Goal: Task Accomplishment & Management: Manage account settings

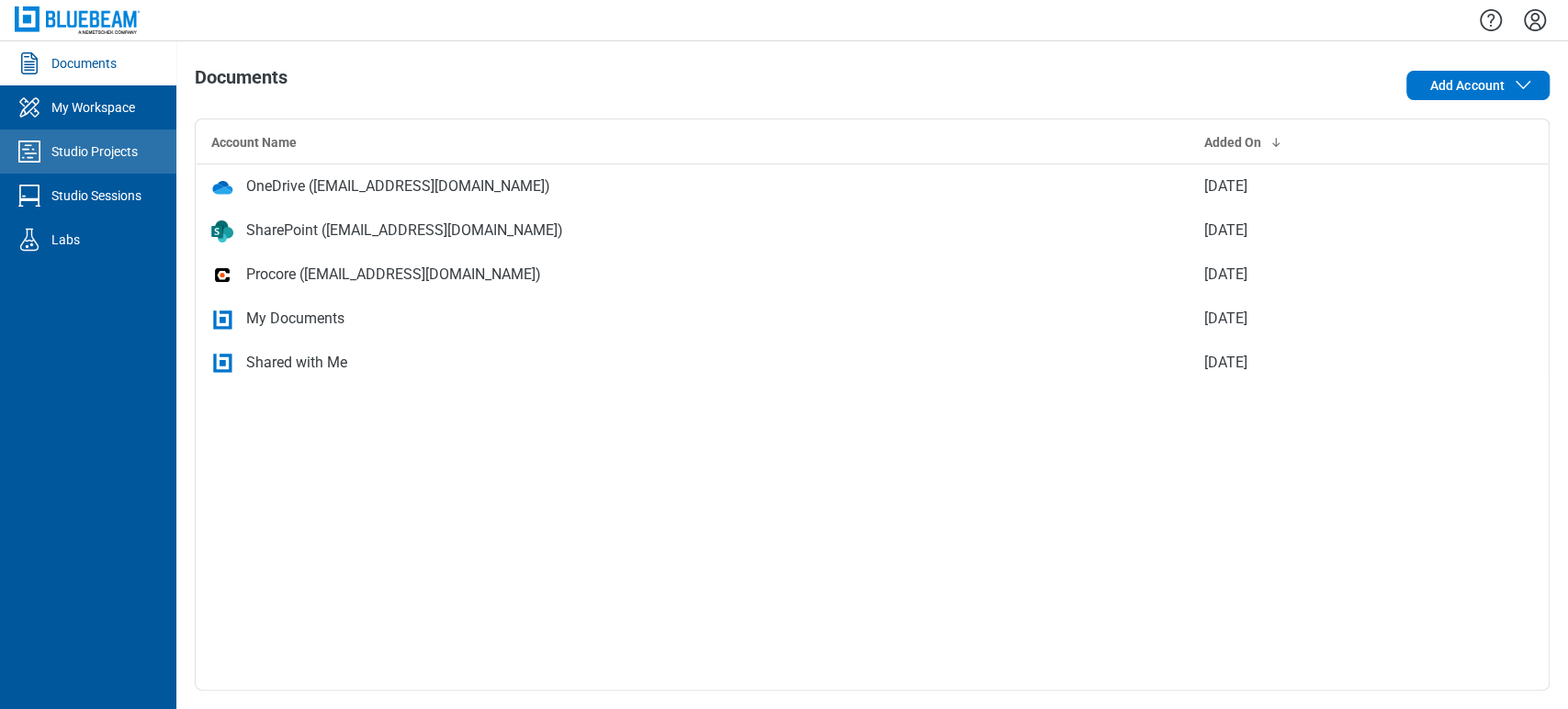
click at [41, 168] on link "Studio Projects" at bounding box center [88, 152] width 177 height 44
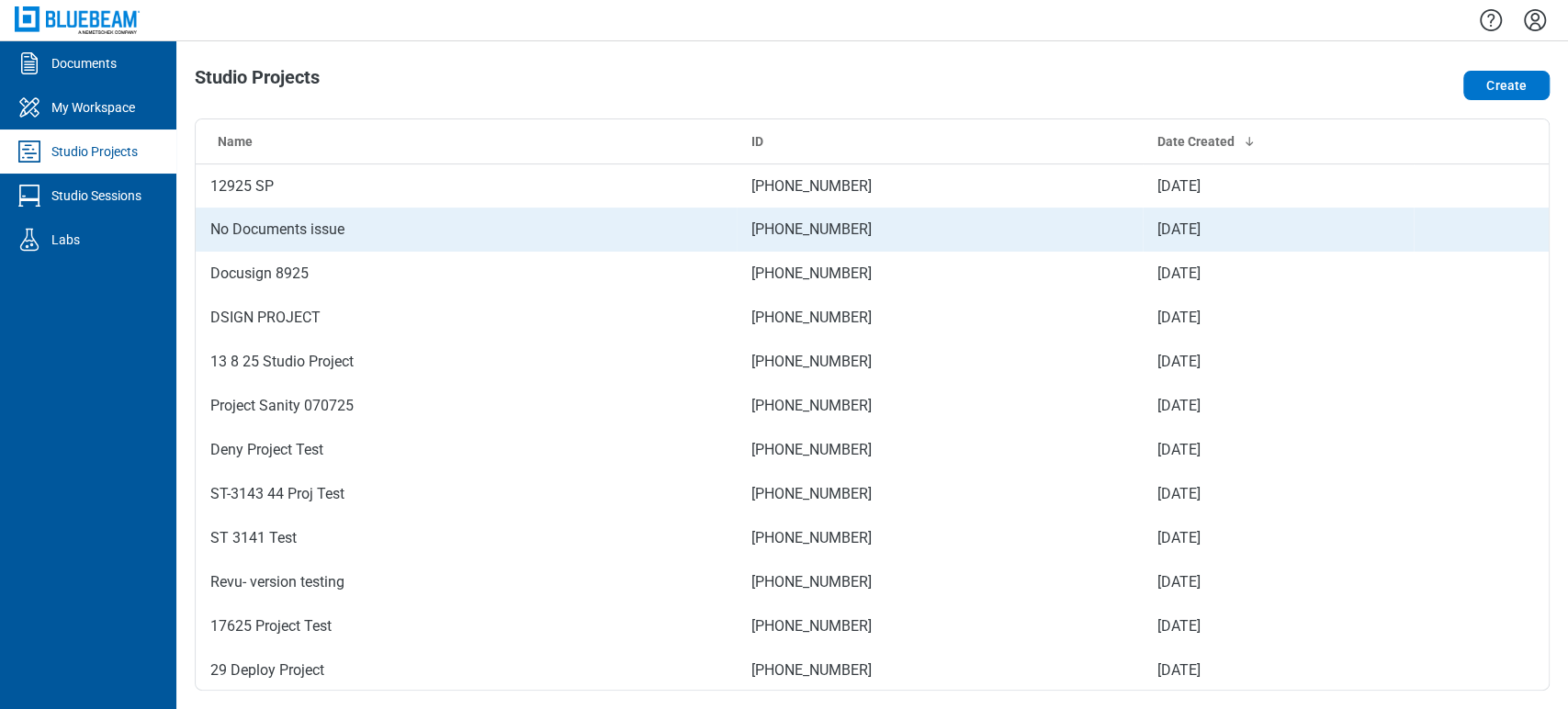
click at [308, 207] on td "No Documents issue" at bounding box center [466, 229] width 541 height 44
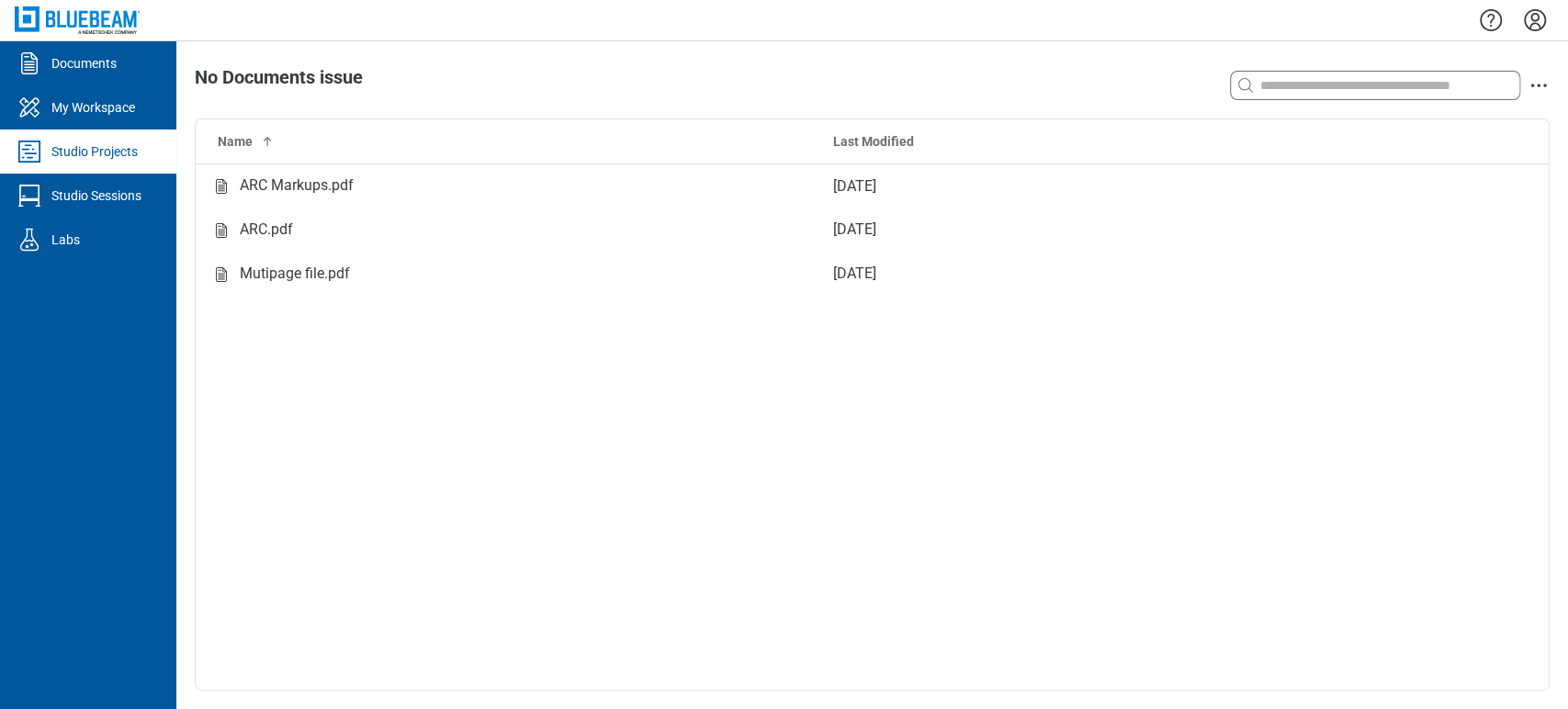
click at [1354, 275] on td "[DATE]" at bounding box center [1116, 273] width 595 height 44
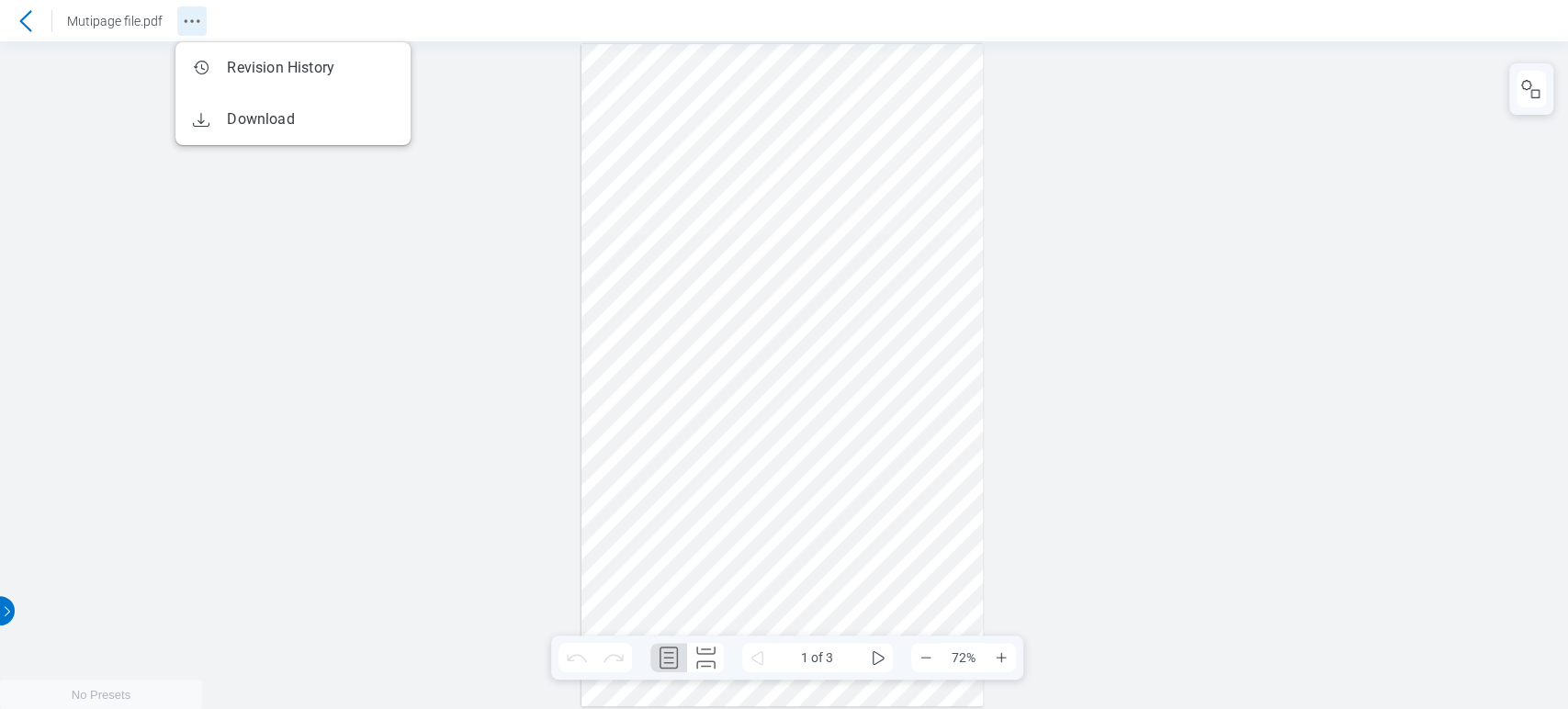
click at [182, 21] on icon "Revision History" at bounding box center [192, 21] width 22 height 22
click at [29, 25] on icon at bounding box center [26, 21] width 22 height 22
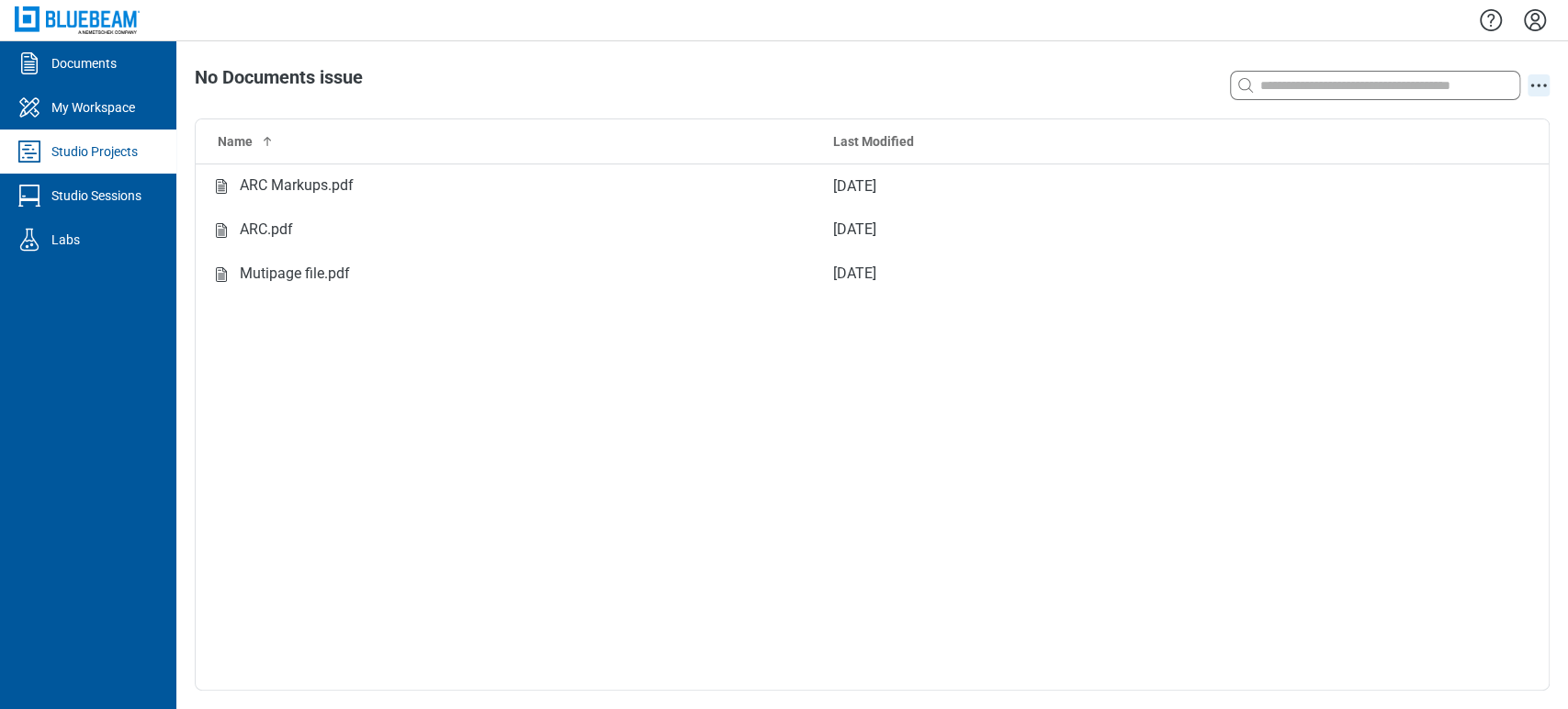
click at [1542, 81] on icon "action-menu" at bounding box center [1539, 86] width 22 height 22
click at [47, 150] on div at bounding box center [33, 152] width 37 height 29
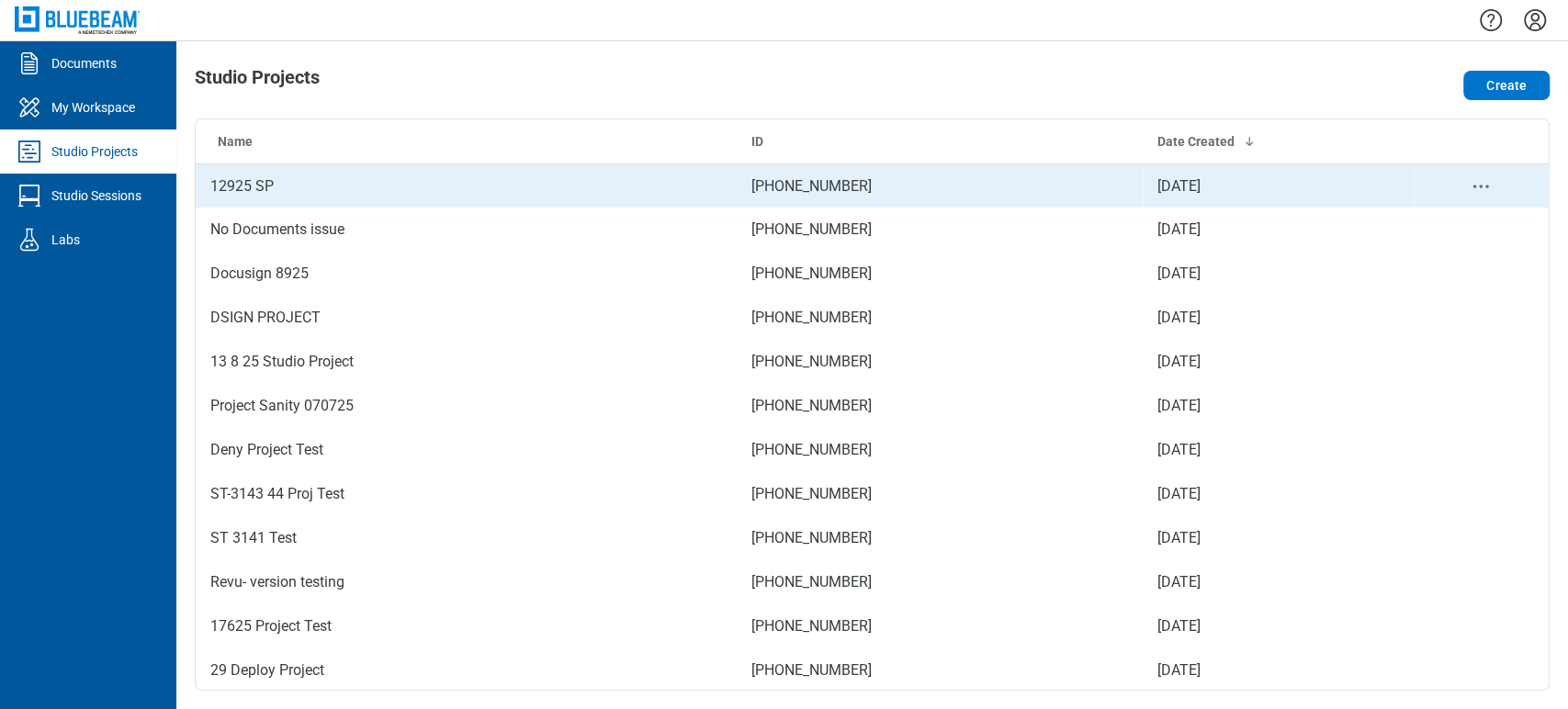
click at [318, 184] on td "12925 SP" at bounding box center [466, 186] width 541 height 44
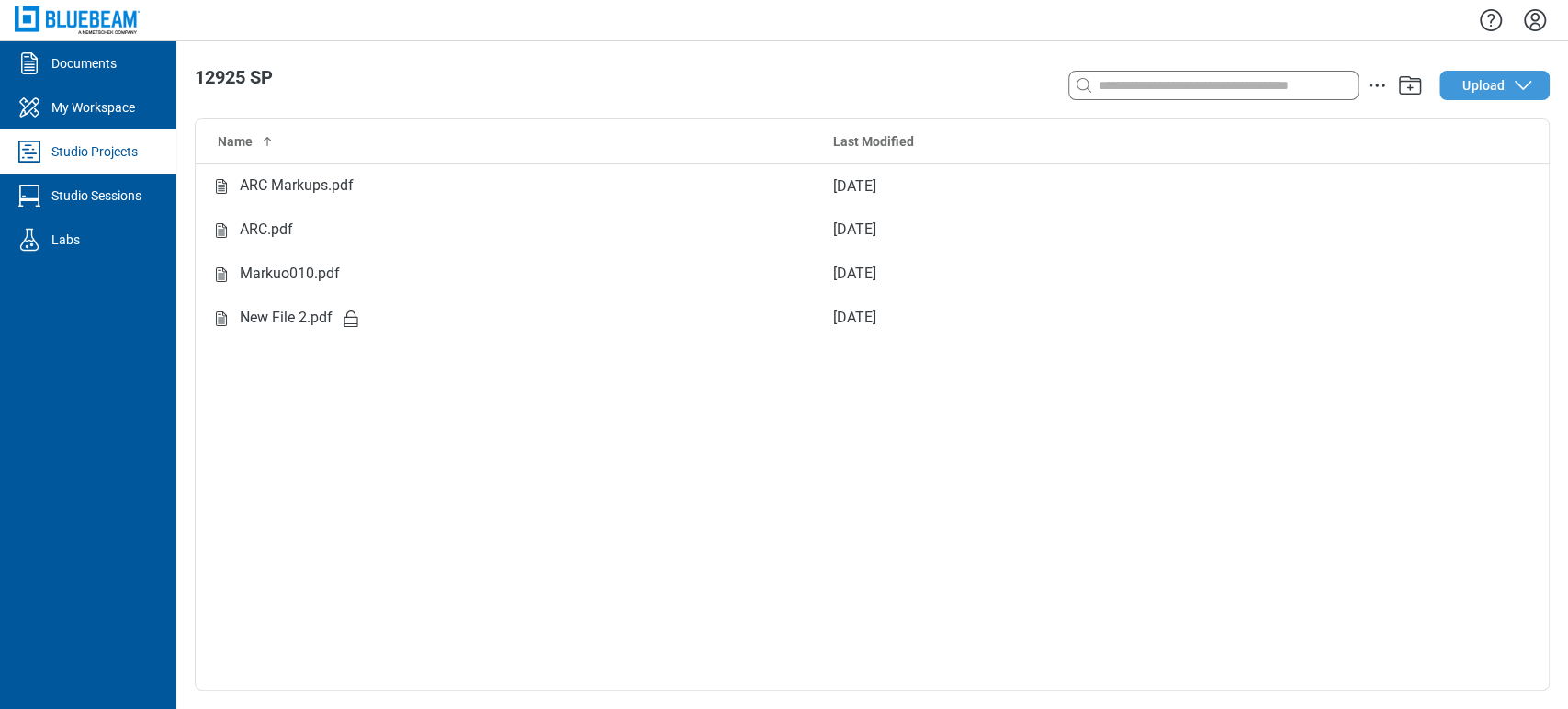
click at [1501, 90] on span "Upload" at bounding box center [1483, 86] width 42 height 18
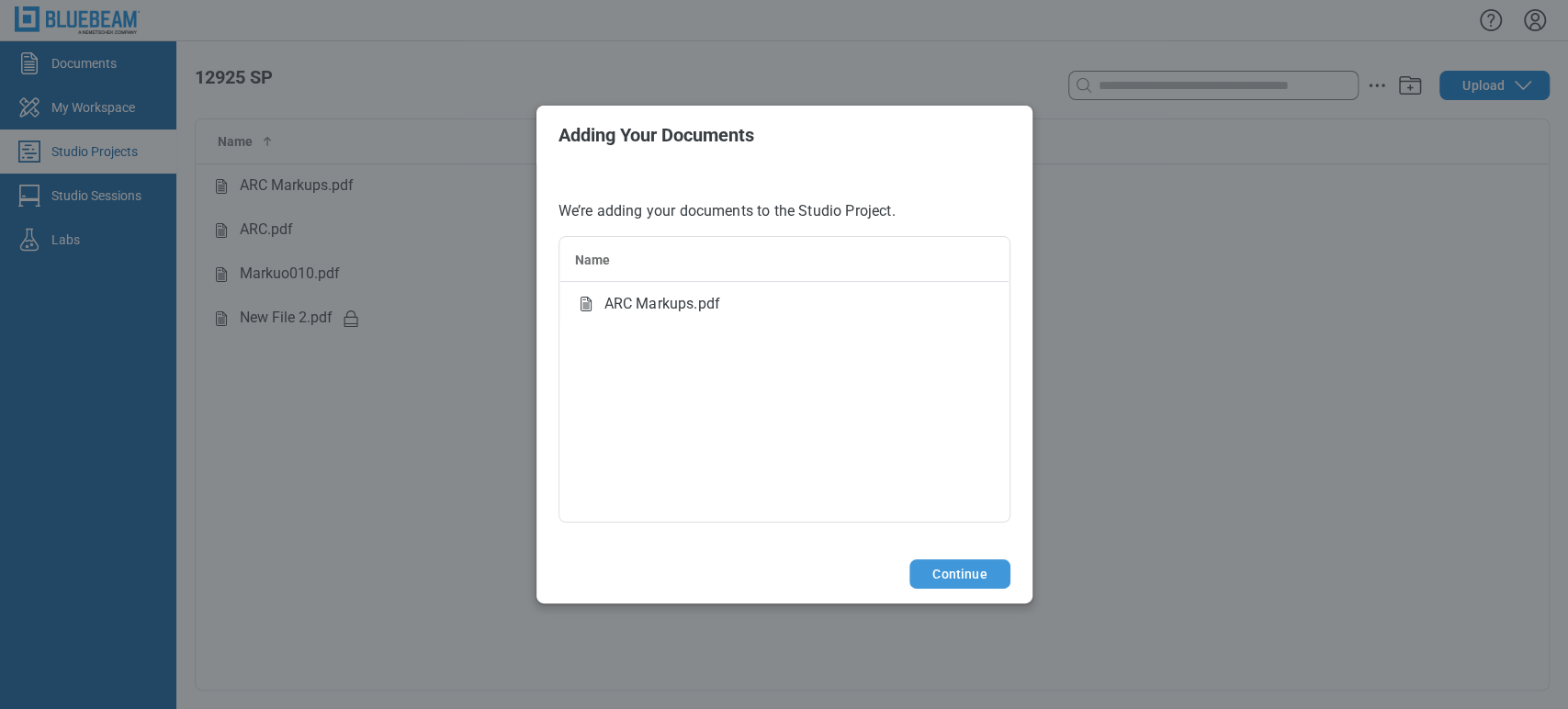
click at [946, 579] on button "Continue" at bounding box center [959, 574] width 100 height 29
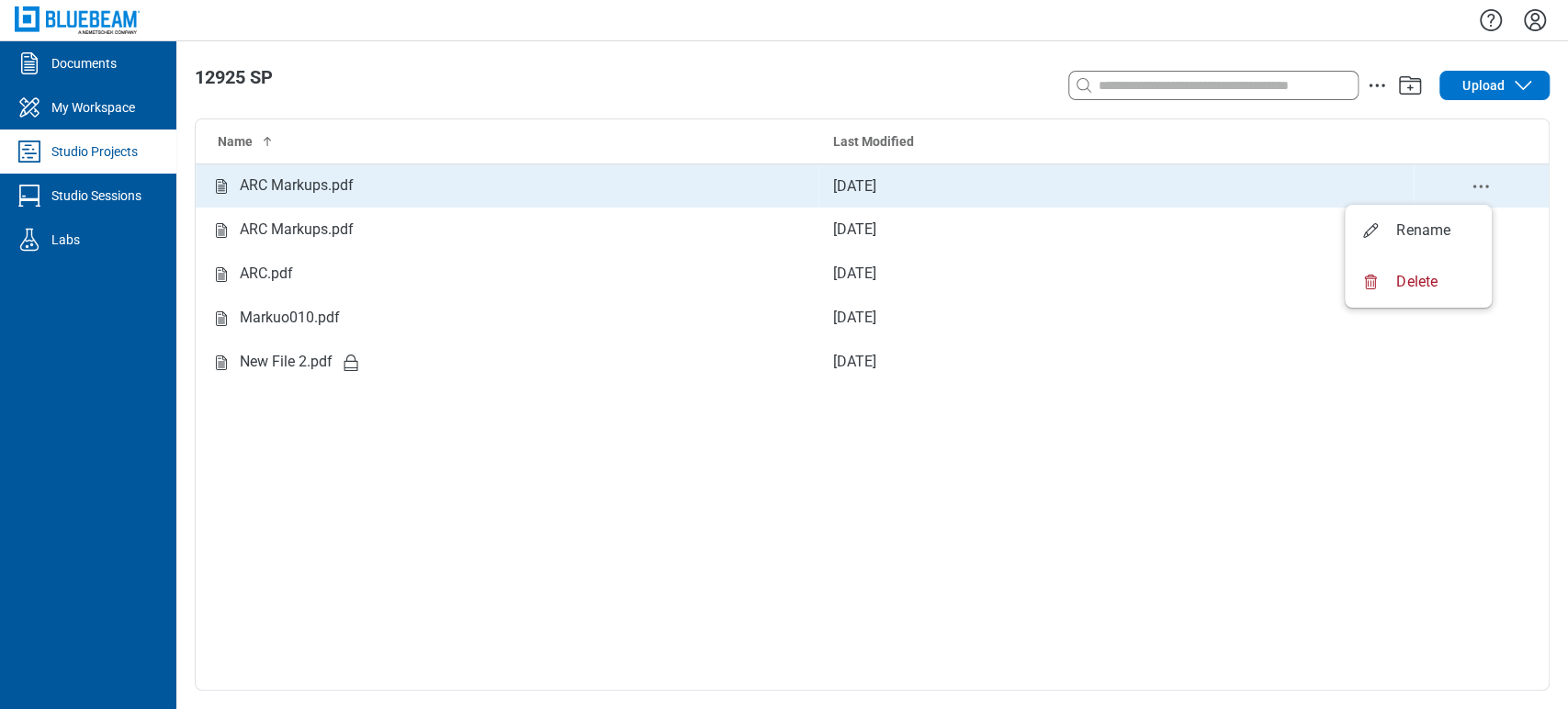
click at [1472, 189] on icon "delete-context-menu" at bounding box center [1481, 187] width 22 height 22
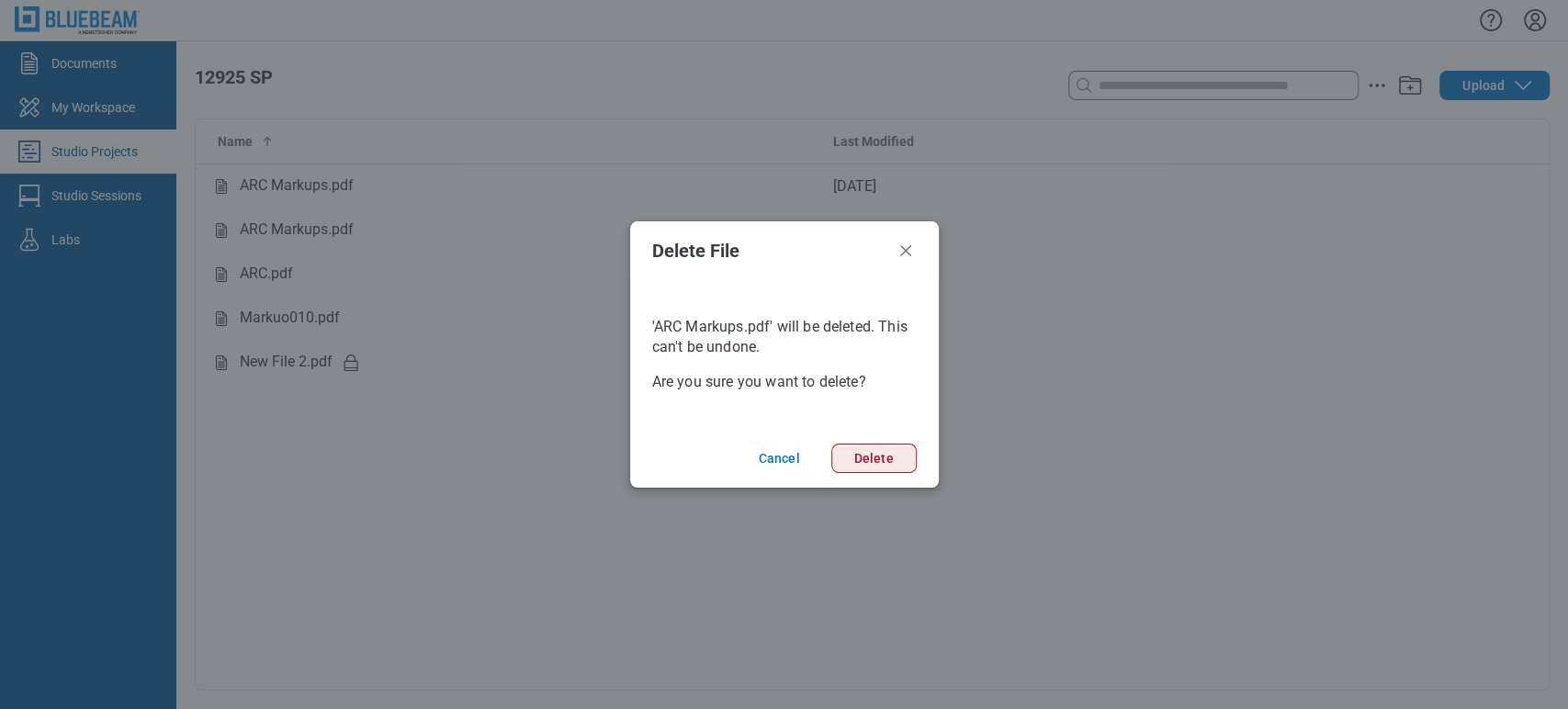
click at [906, 459] on button "Delete" at bounding box center [874, 459] width 86 height 29
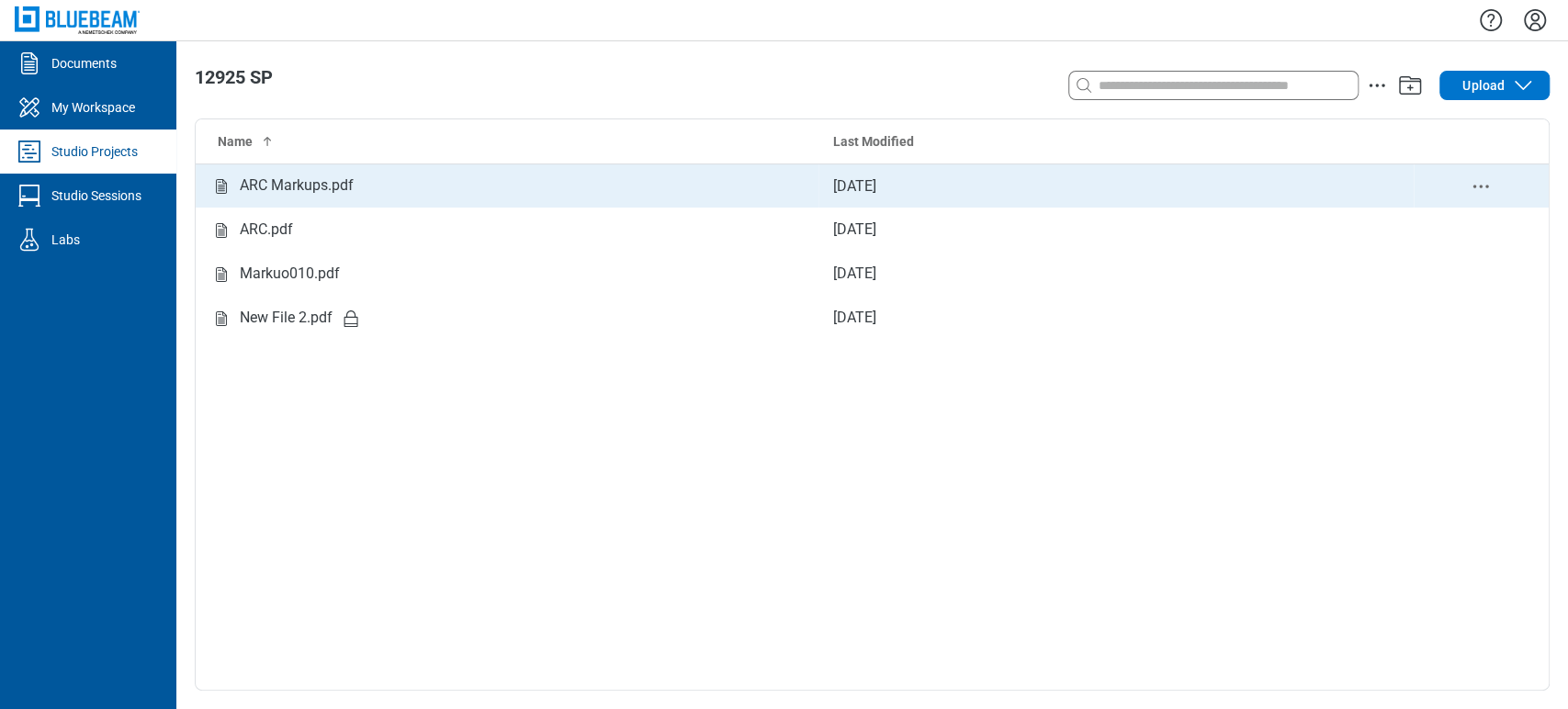
click at [296, 189] on div "ARC Markups.pdf" at bounding box center [296, 186] width 114 height 23
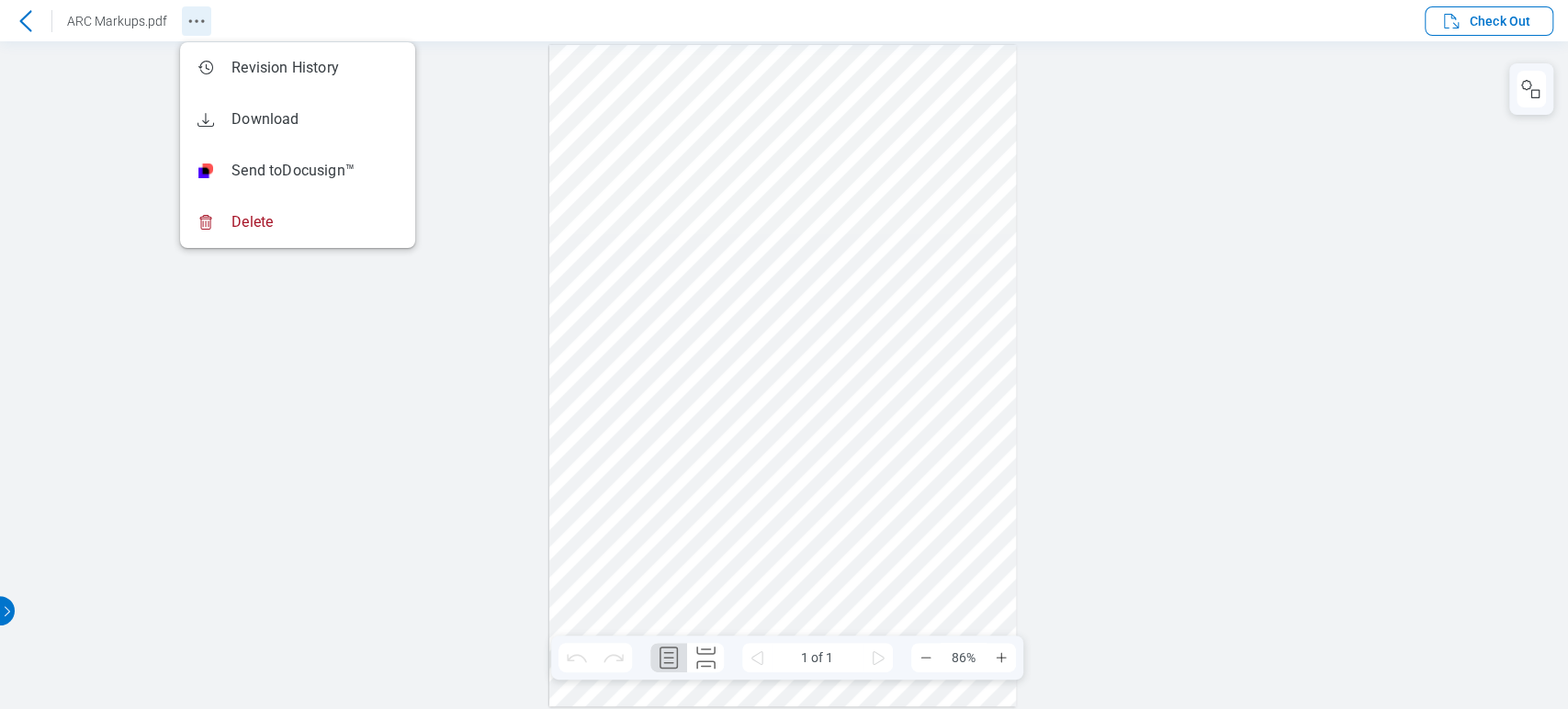
click at [205, 26] on icon "Revision History" at bounding box center [196, 21] width 22 height 22
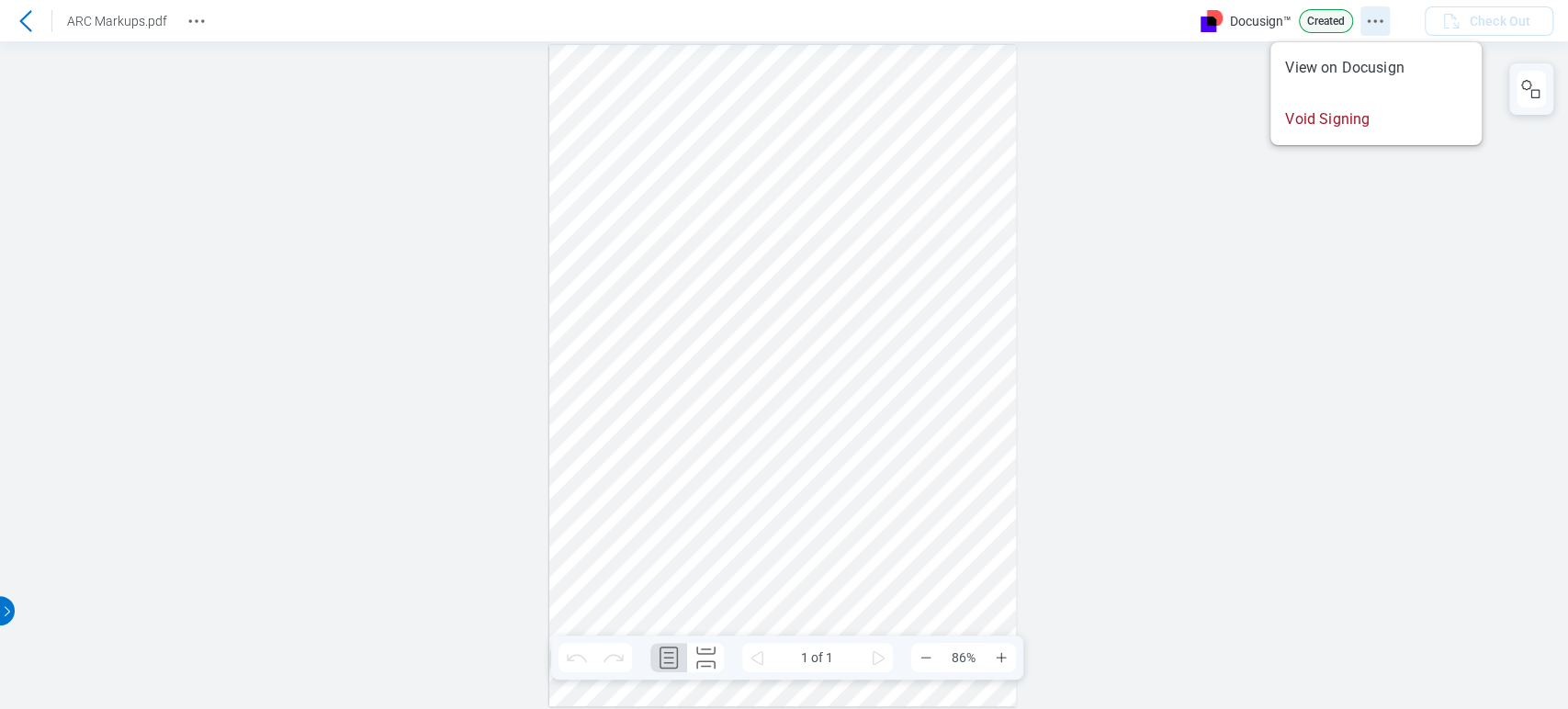
click at [1379, 20] on icon "Docusign Menu" at bounding box center [1375, 21] width 22 height 22
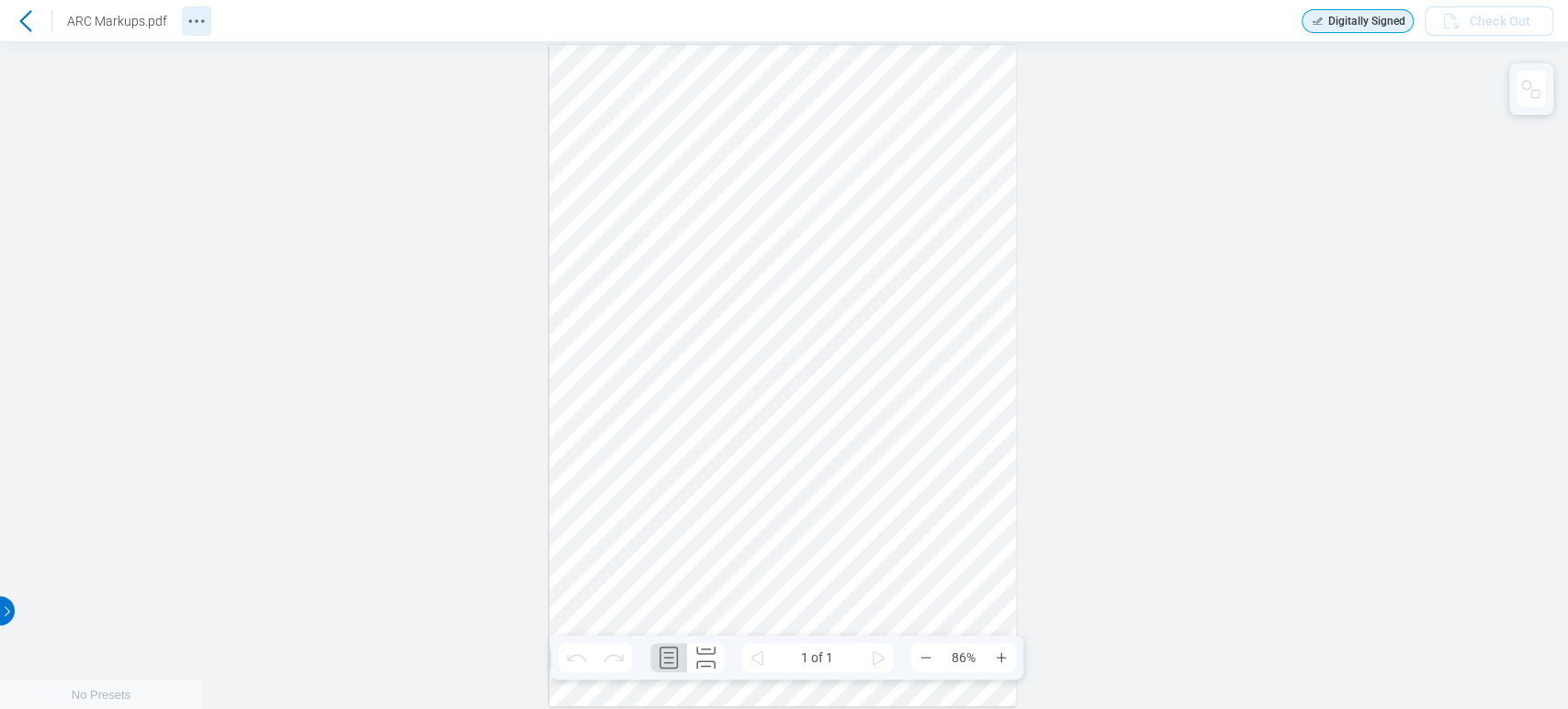
click at [201, 19] on circle "Revision History" at bounding box center [202, 20] width 3 height 3
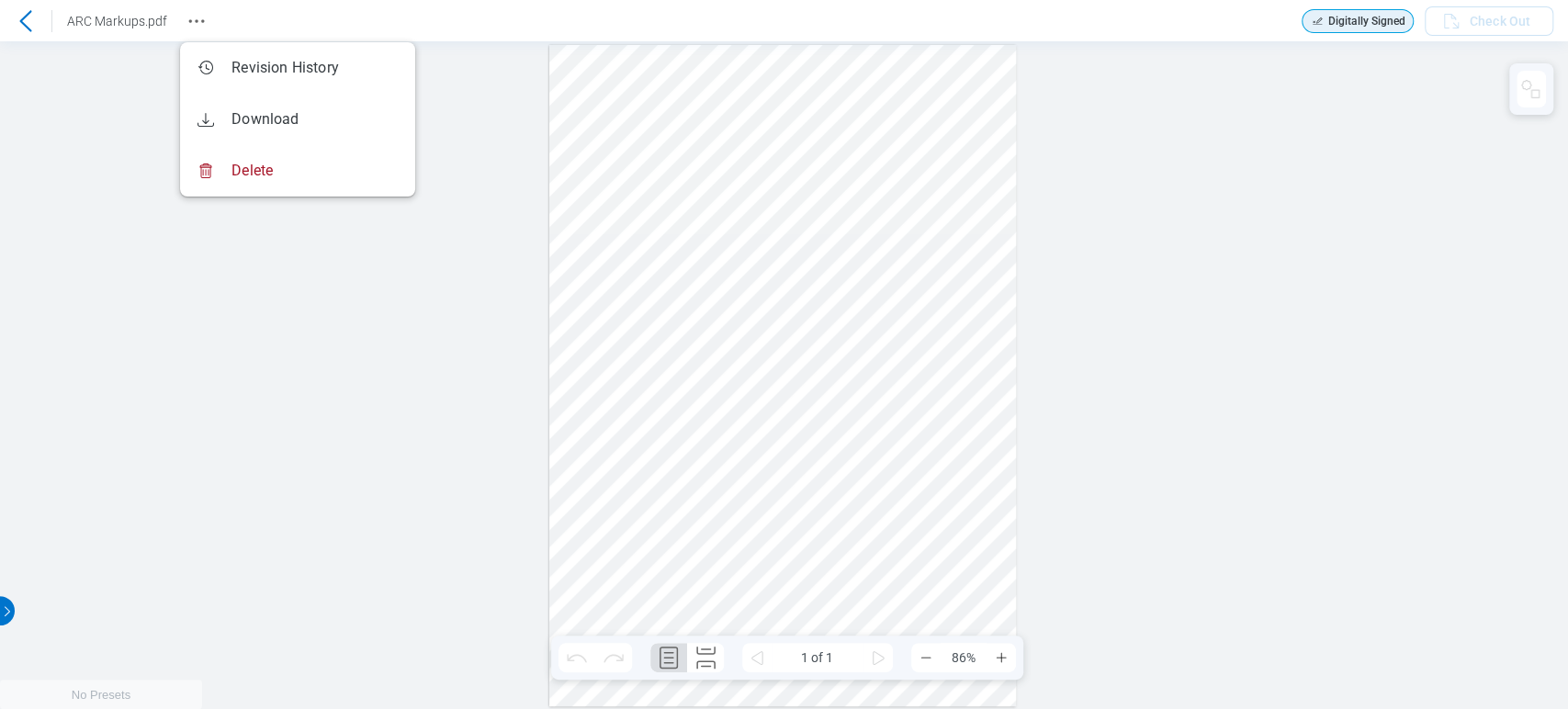
click at [1137, 424] on div "Sign here" at bounding box center [784, 375] width 1568 height 668
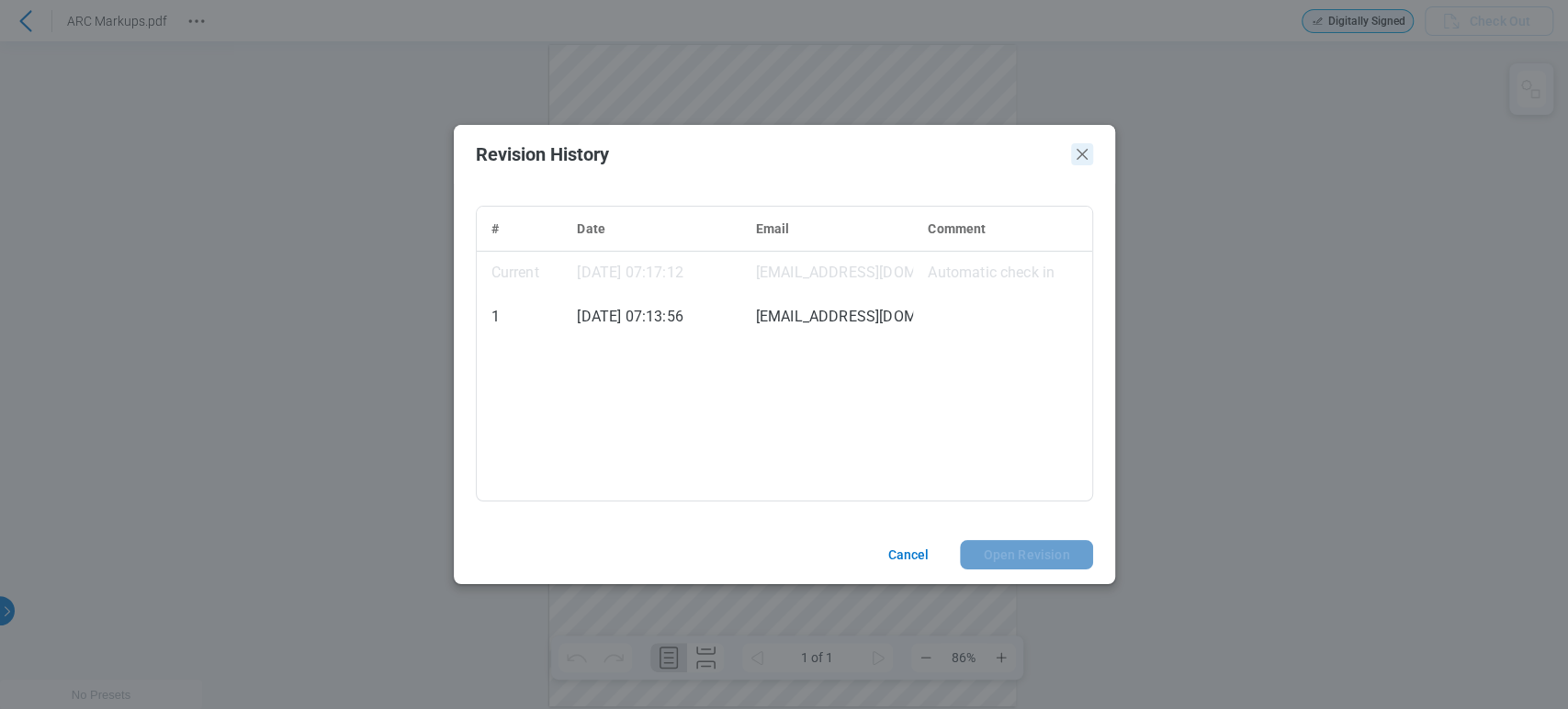
click at [1085, 153] on icon "Close" at bounding box center [1082, 155] width 22 height 22
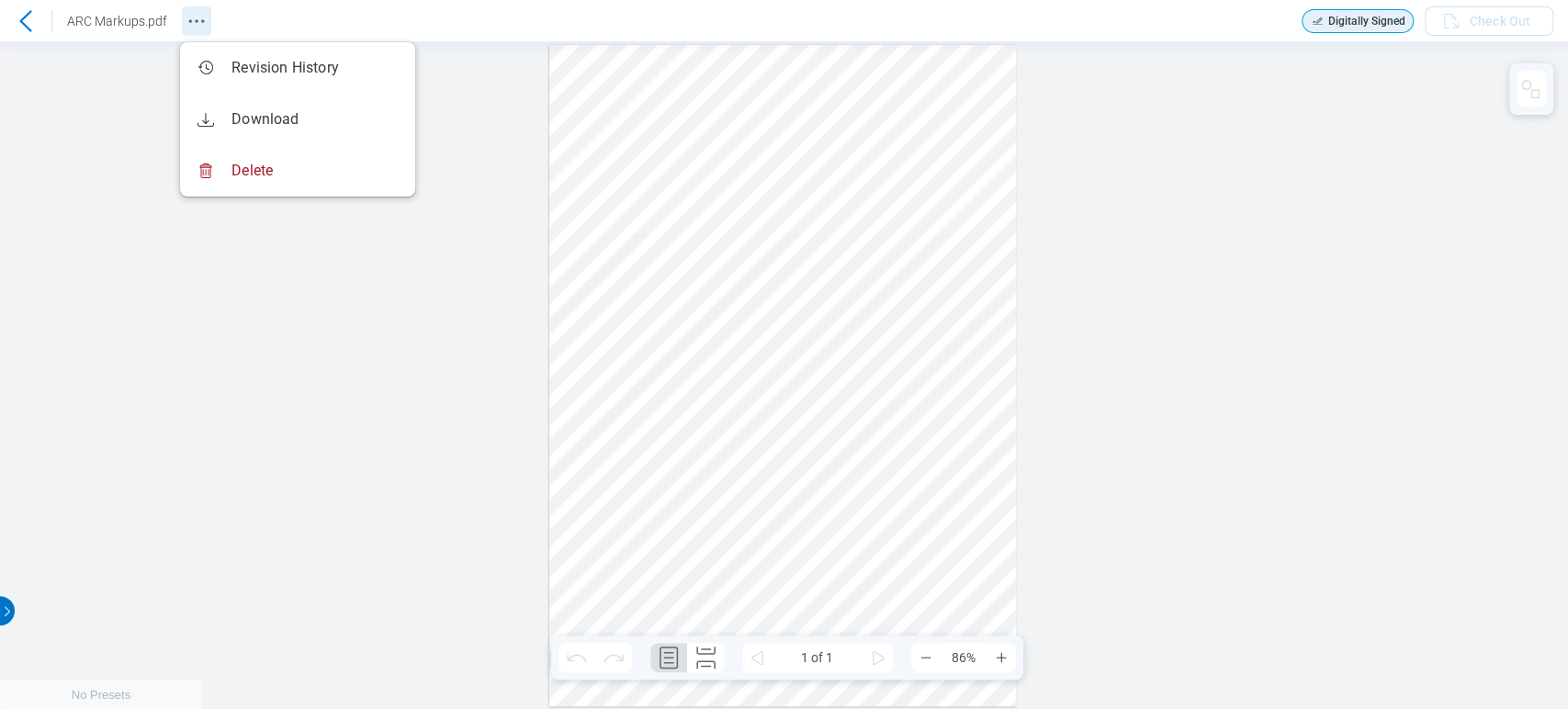
click at [194, 19] on circle "Revision History" at bounding box center [195, 20] width 3 height 3
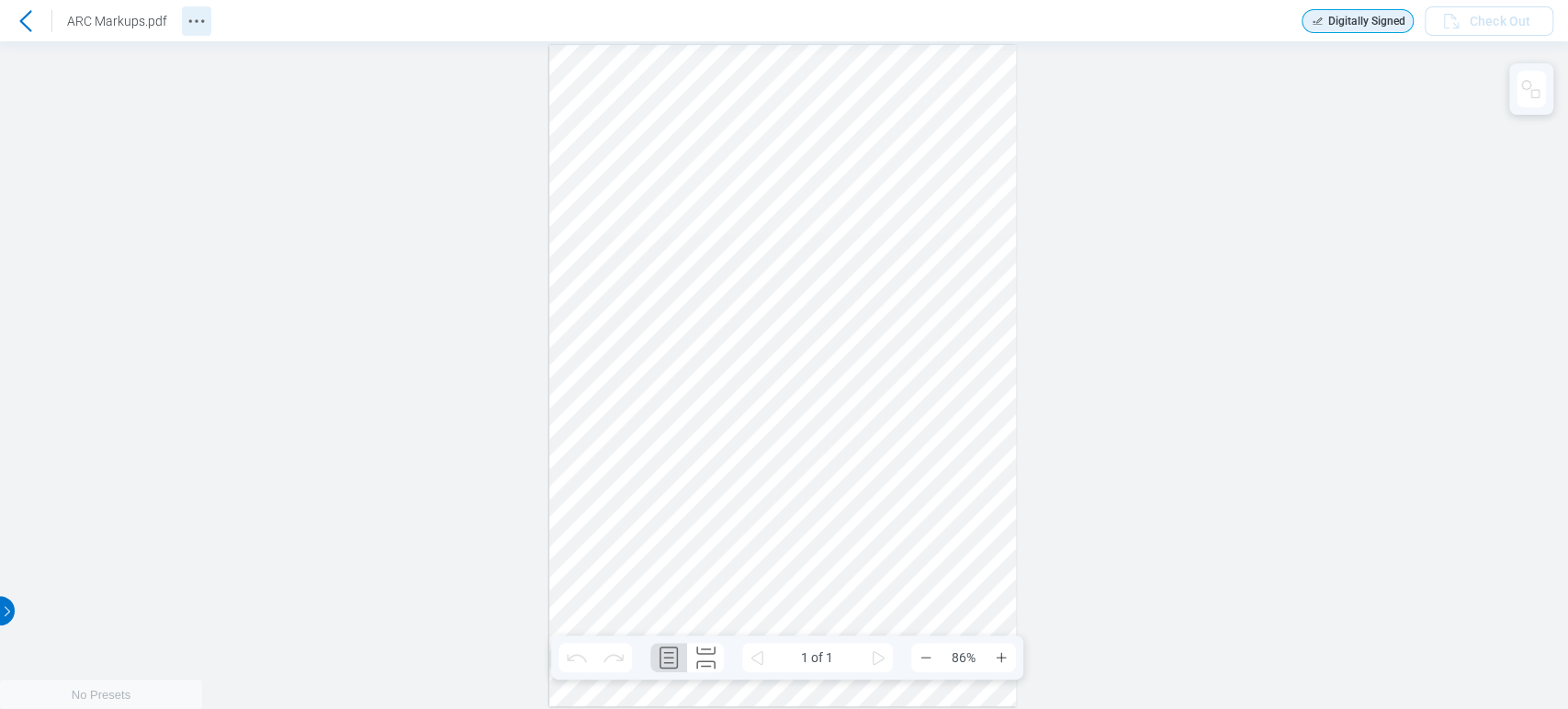
click at [195, 26] on icon "Revision History" at bounding box center [196, 21] width 22 height 22
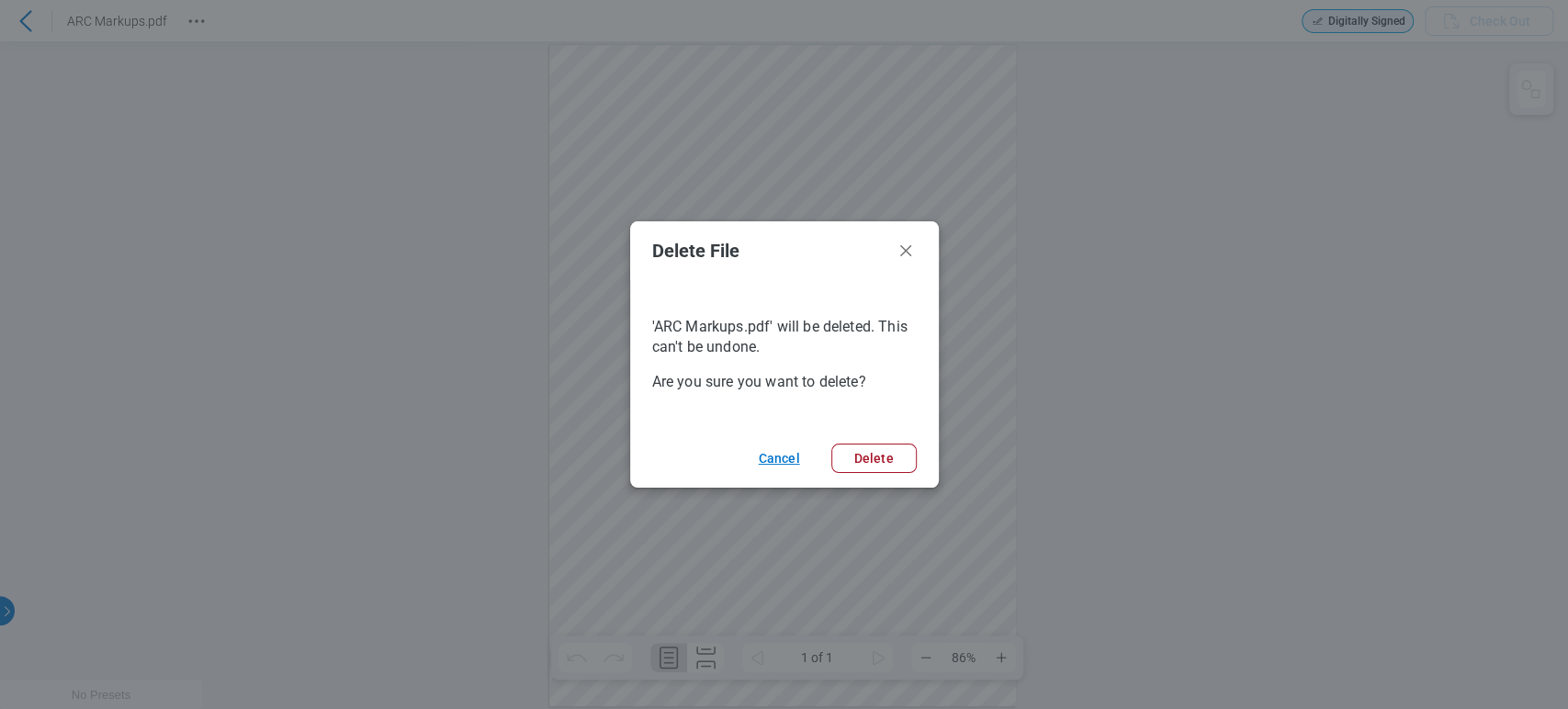
click at [780, 454] on button "Cancel" at bounding box center [776, 459] width 80 height 29
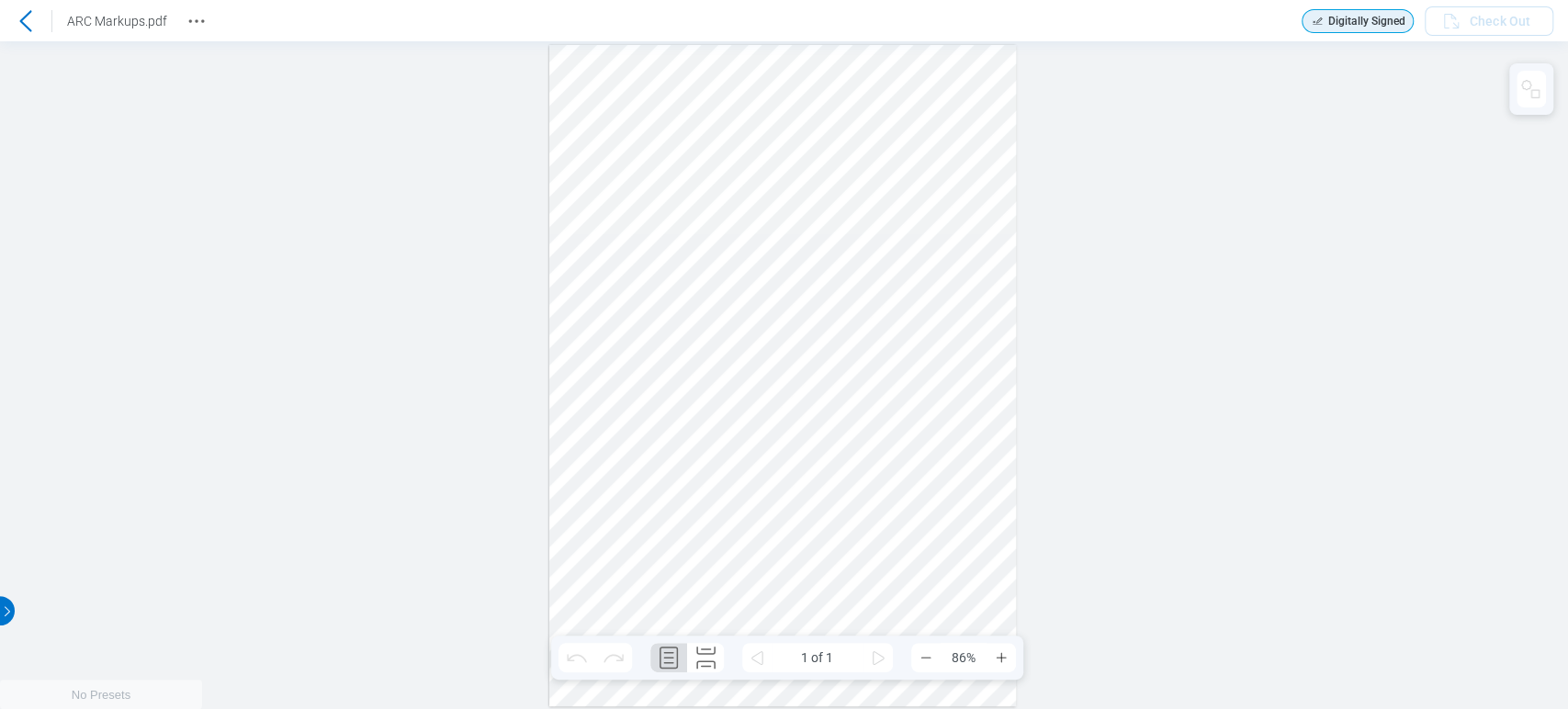
click at [29, 21] on icon at bounding box center [26, 21] width 22 height 22
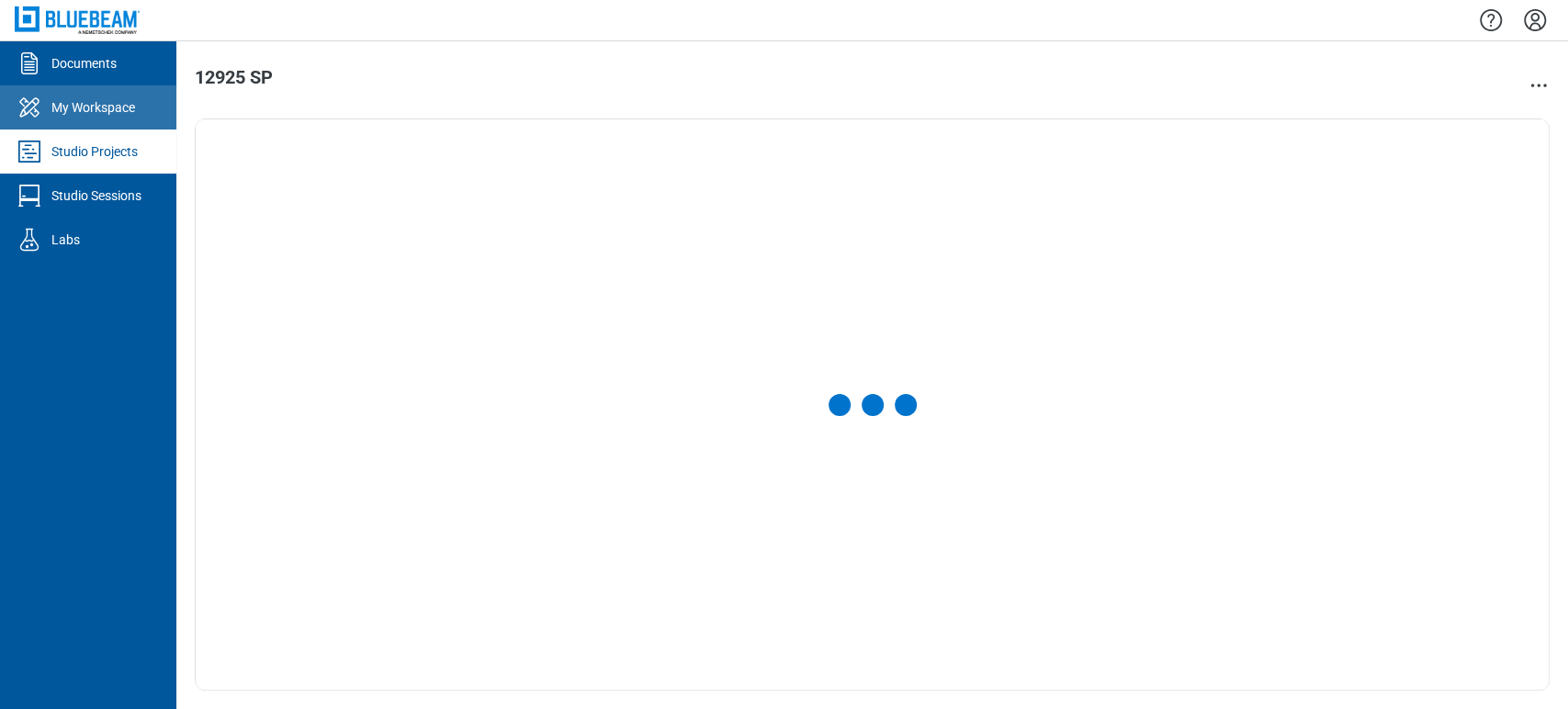
click at [80, 93] on link "My Workspace" at bounding box center [88, 108] width 177 height 44
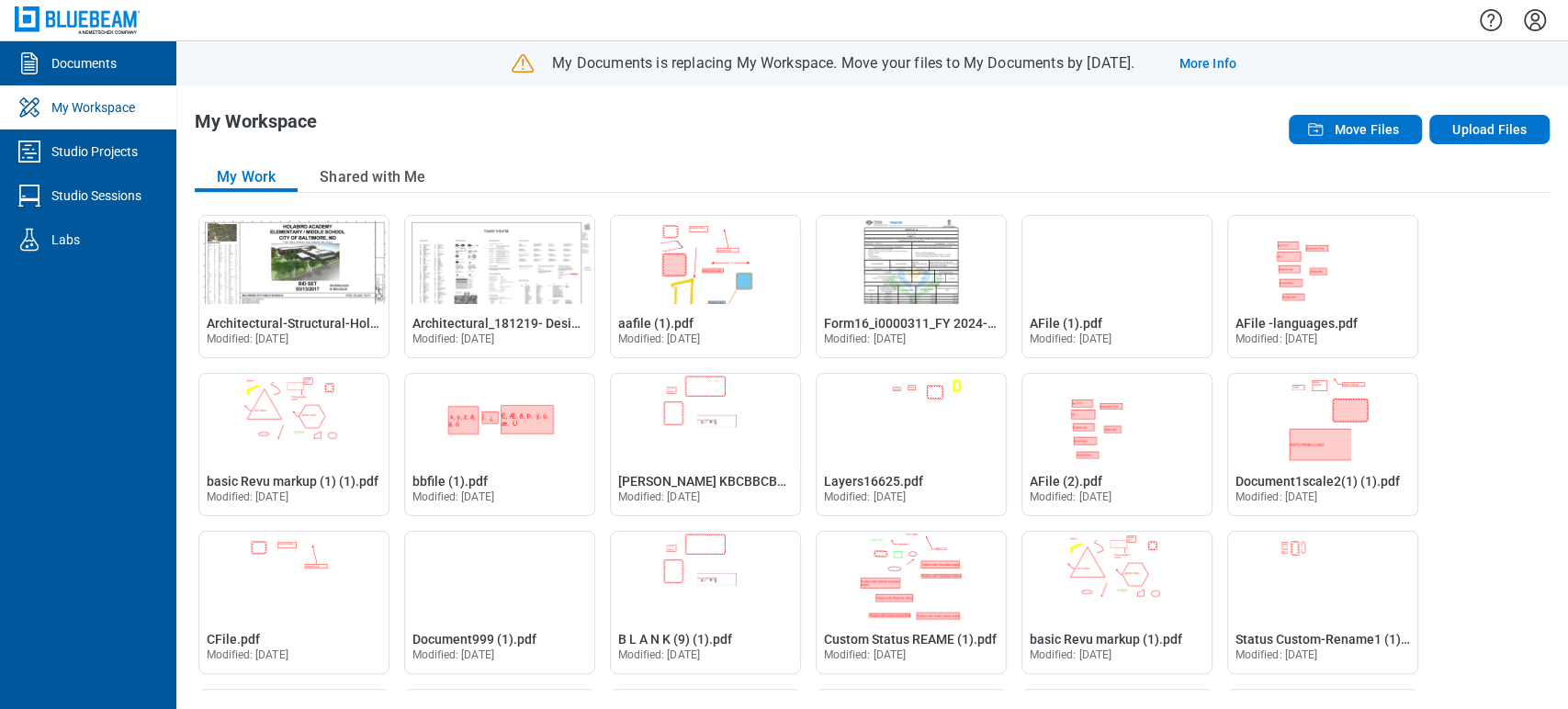
drag, startPoint x: 1317, startPoint y: 131, endPoint x: 902, endPoint y: 114, distance: 415.3
click at [977, 129] on header "My Workspace Move Files Upload Files" at bounding box center [871, 130] width 1354 height 37
click at [102, 46] on link "Documents" at bounding box center [88, 64] width 177 height 44
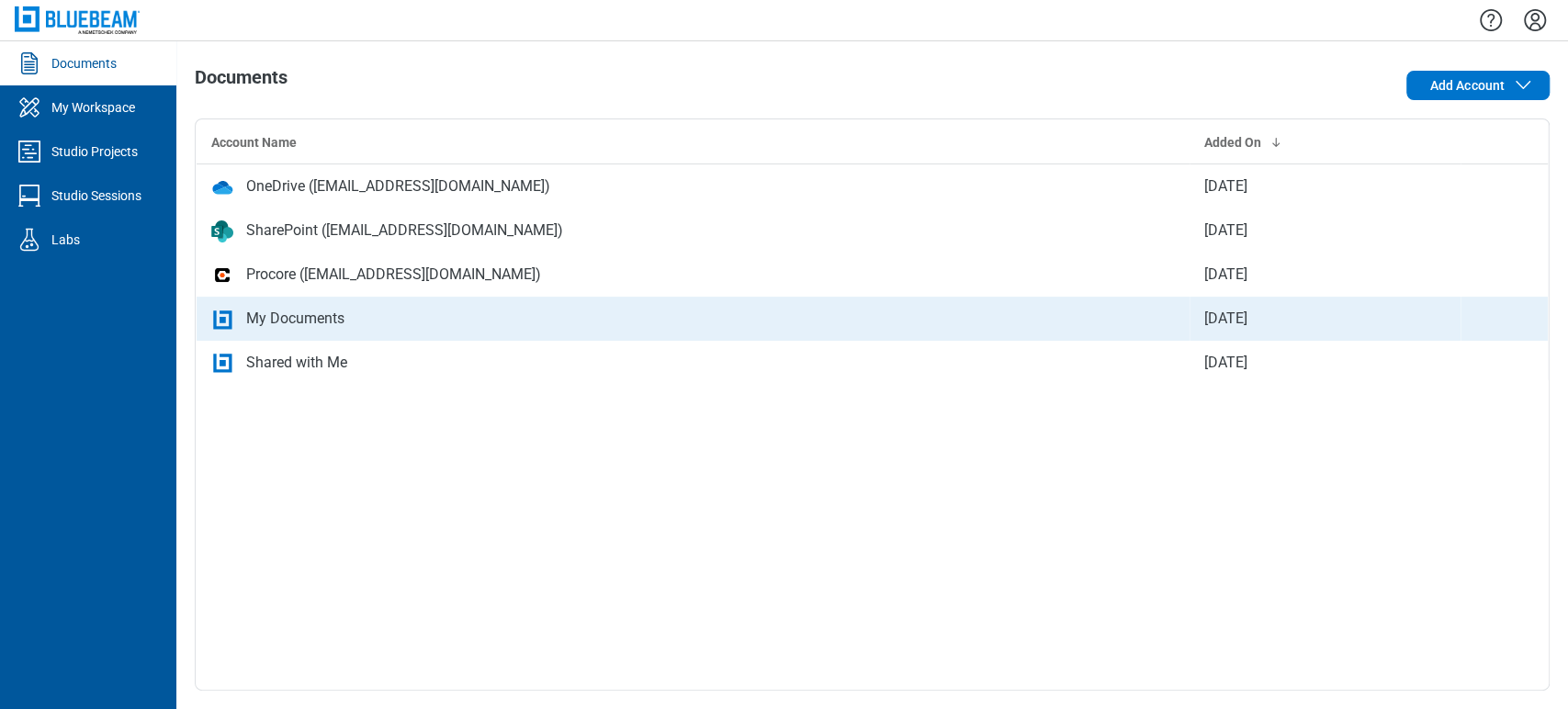
click at [277, 299] on td "My Documents" at bounding box center [692, 319] width 993 height 44
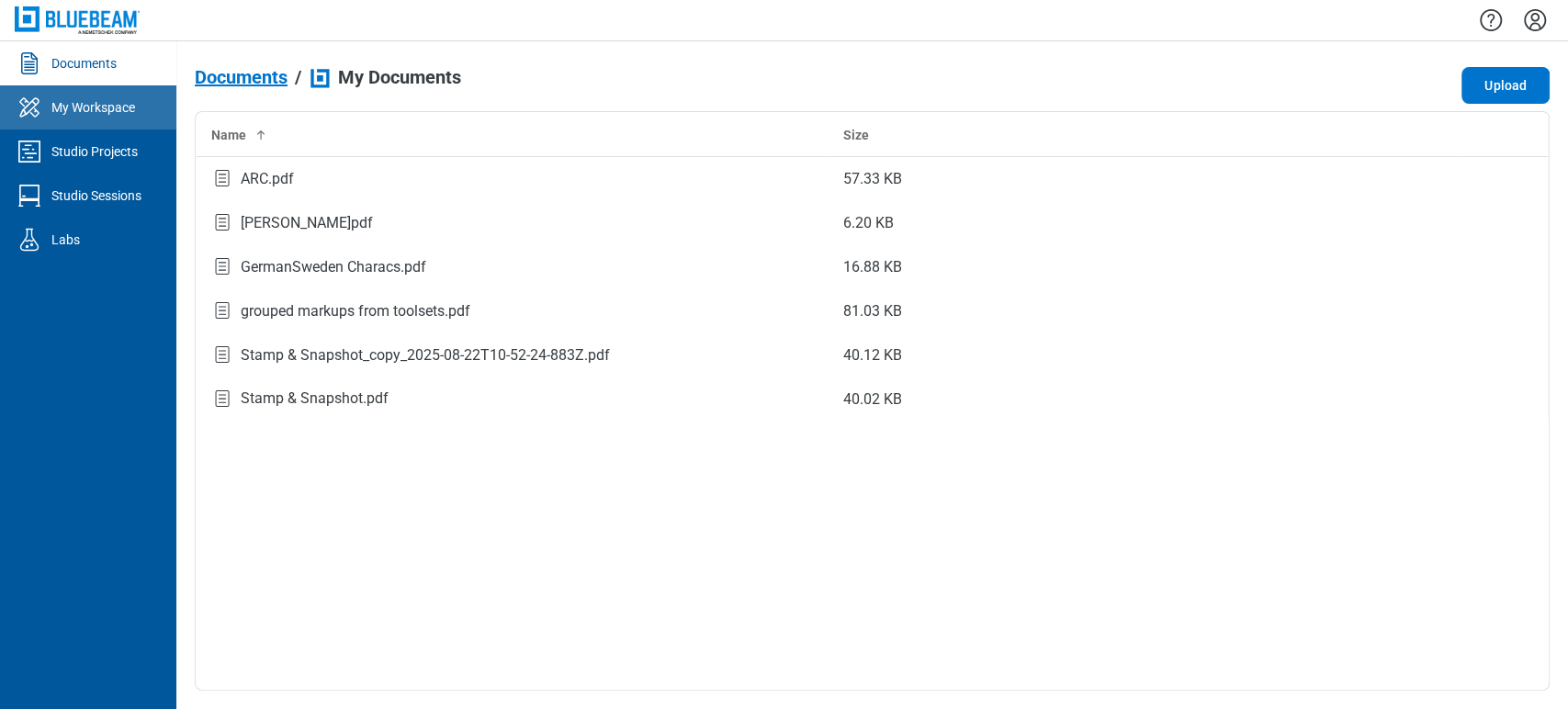
click at [107, 100] on div "My Workspace" at bounding box center [93, 108] width 84 height 18
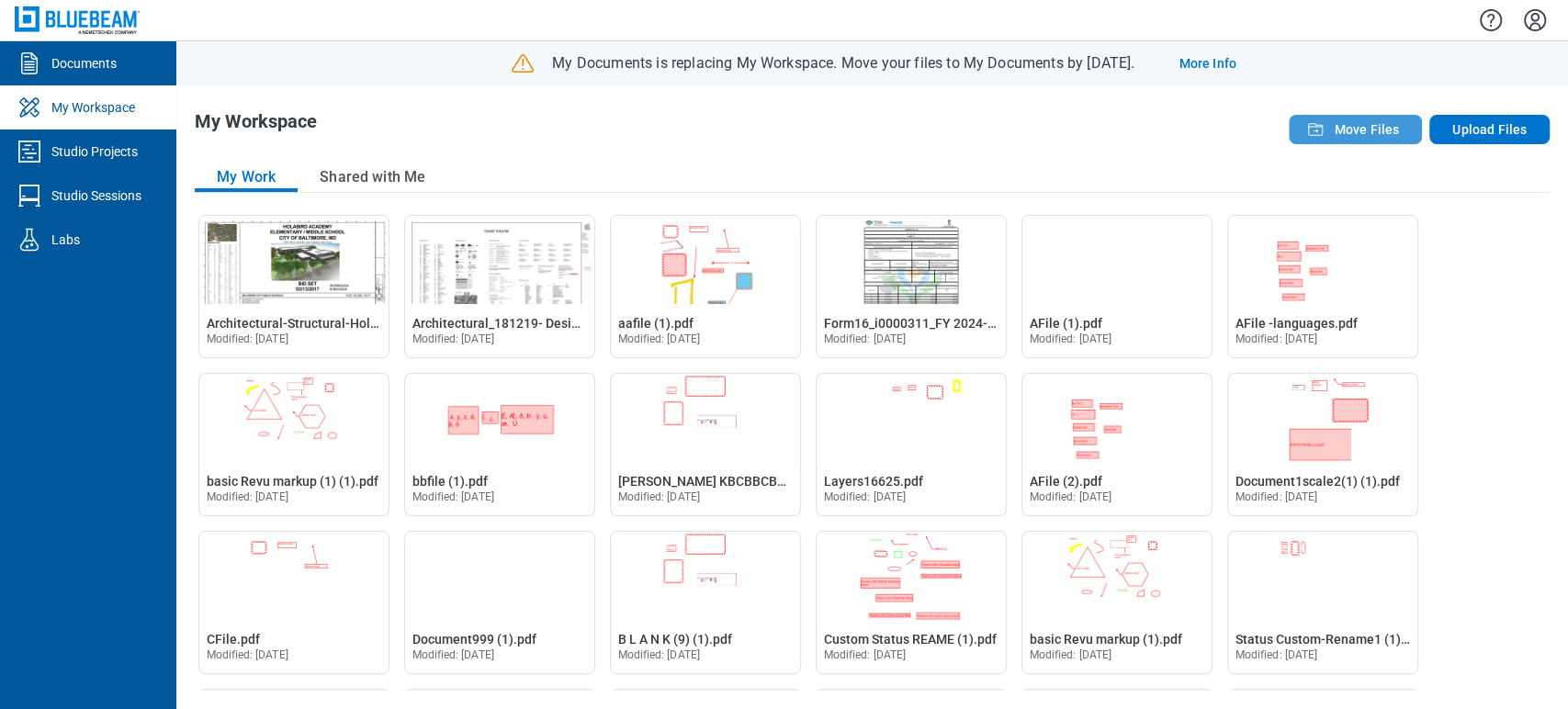
click at [1372, 143] on button "Move Files" at bounding box center [1354, 130] width 134 height 29
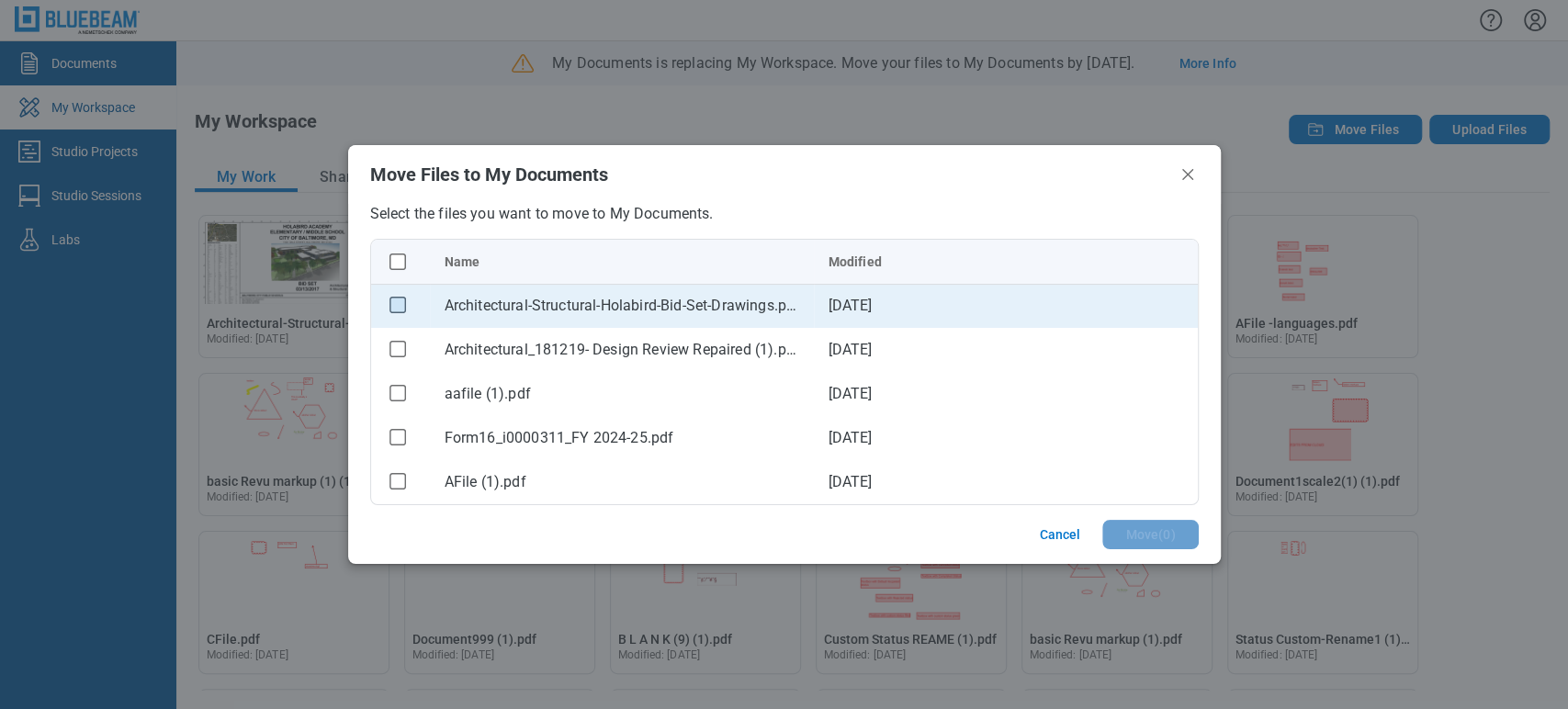
click at [389, 306] on rect "checkbox" at bounding box center [397, 305] width 16 height 16
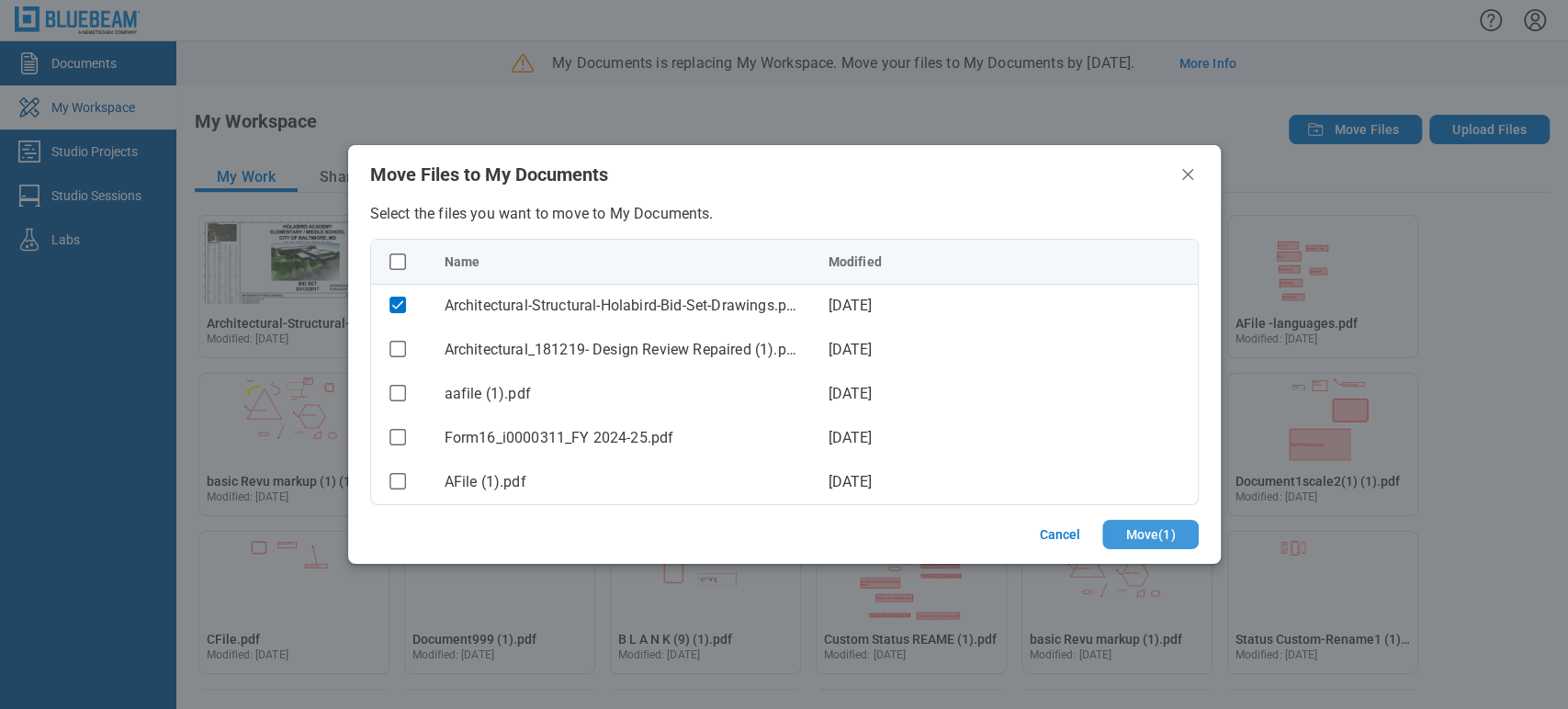
click at [1122, 543] on button "Move ( 1 )" at bounding box center [1150, 535] width 96 height 29
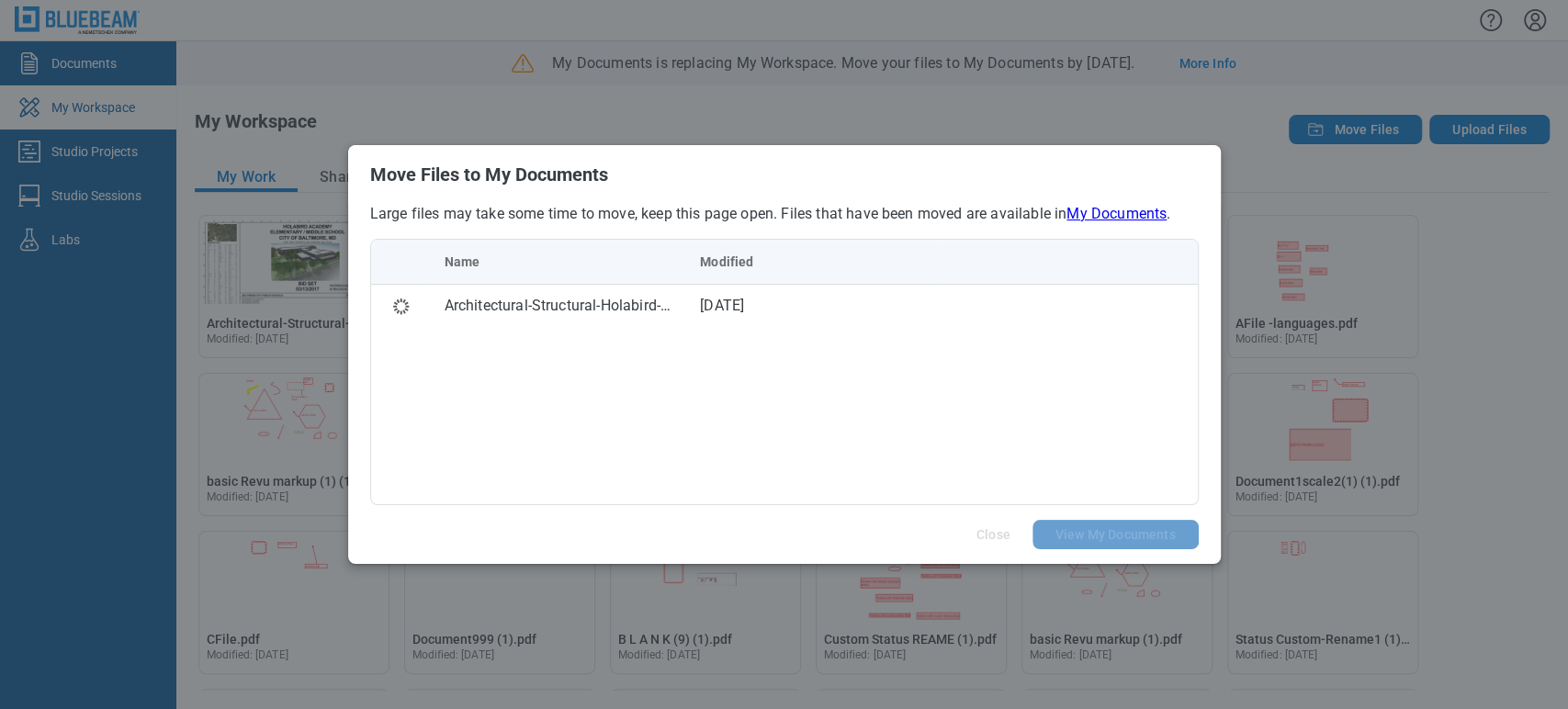
click at [695, 362] on div "Name Modified Architectural-Structural-Holabird-Bid-Set-Drawings.pdf 11 Aug 2025" at bounding box center [784, 371] width 829 height 266
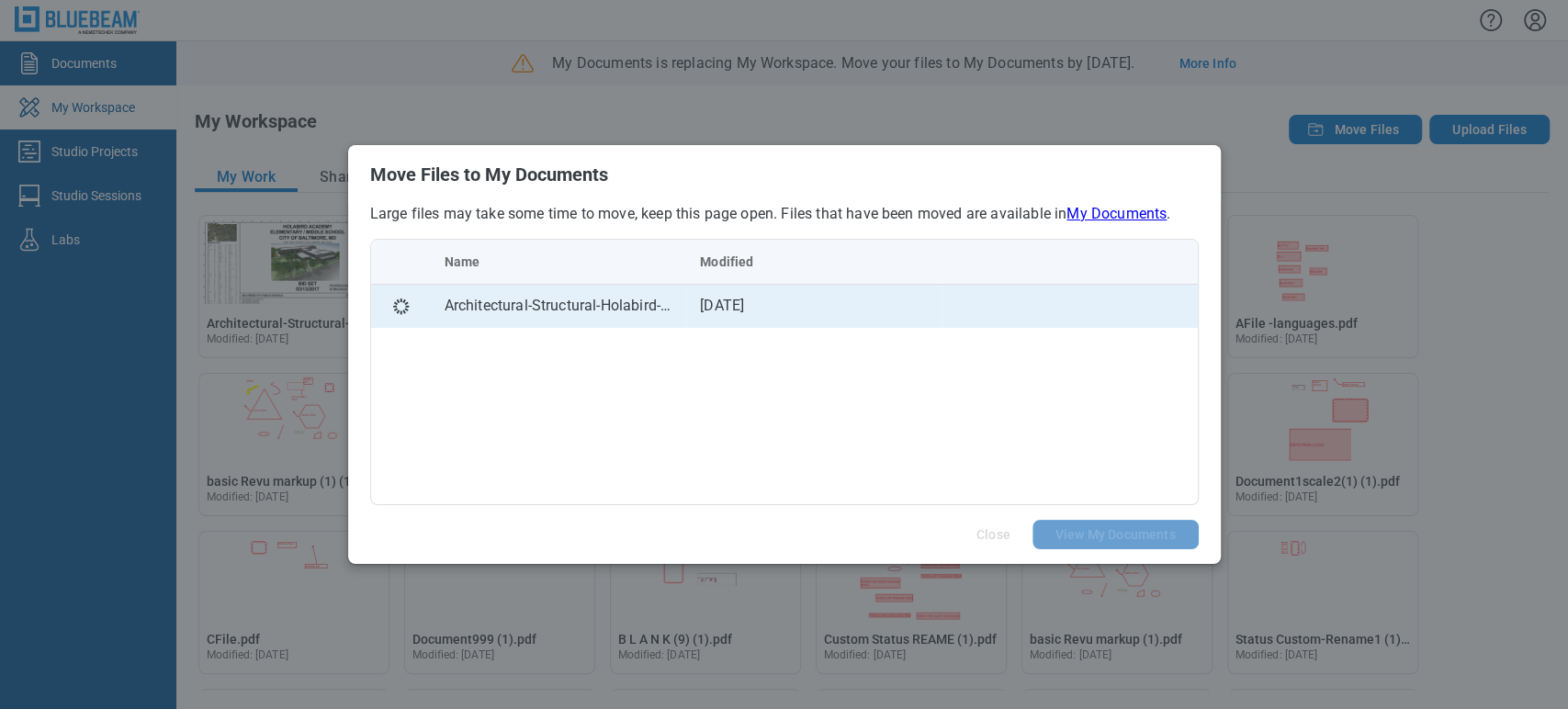
click at [632, 311] on div "Architectural-Structural-Holabird-Bid-Set-Drawings.pdf" at bounding box center [558, 306] width 226 height 22
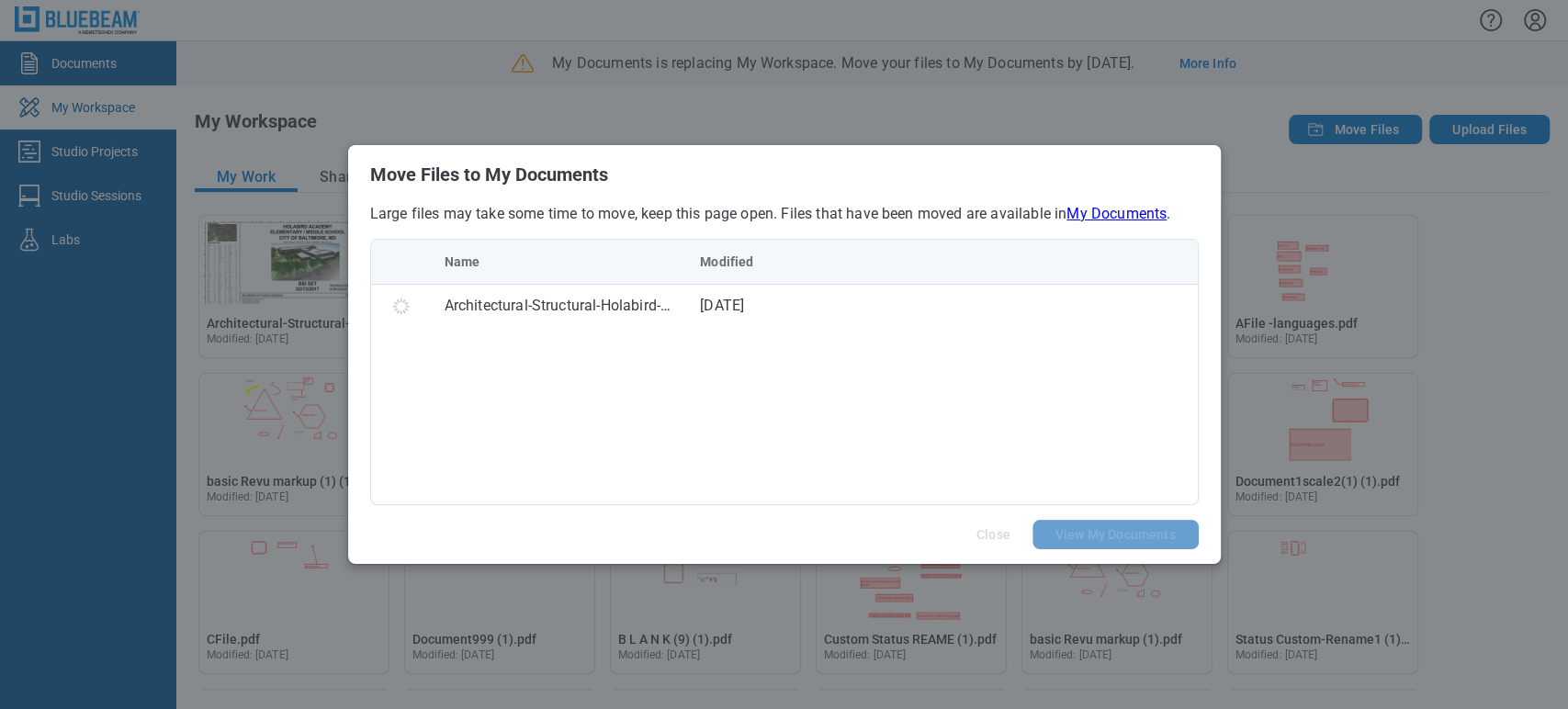
click at [960, 343] on div "Name Modified Architectural-Structural-Holabird-Bid-Set-Drawings.pdf 11 Aug 2025" at bounding box center [784, 371] width 829 height 266
click at [842, 427] on div "Name Modified Architectural-Structural-Holabird-Bid-Set-Drawings.pdf 11 Aug 2025" at bounding box center [784, 371] width 829 height 266
click at [532, 378] on div "Name Modified Architectural-Structural-Holabird-Bid-Set-Drawings.pdf 11 Aug 2025" at bounding box center [784, 371] width 829 height 266
drag, startPoint x: 913, startPoint y: 415, endPoint x: 570, endPoint y: 402, distance: 343.2
click at [916, 415] on div "Name Modified Architectural-Structural-Holabird-Bid-Set-Drawings.pdf 11 Aug 2025" at bounding box center [784, 371] width 829 height 266
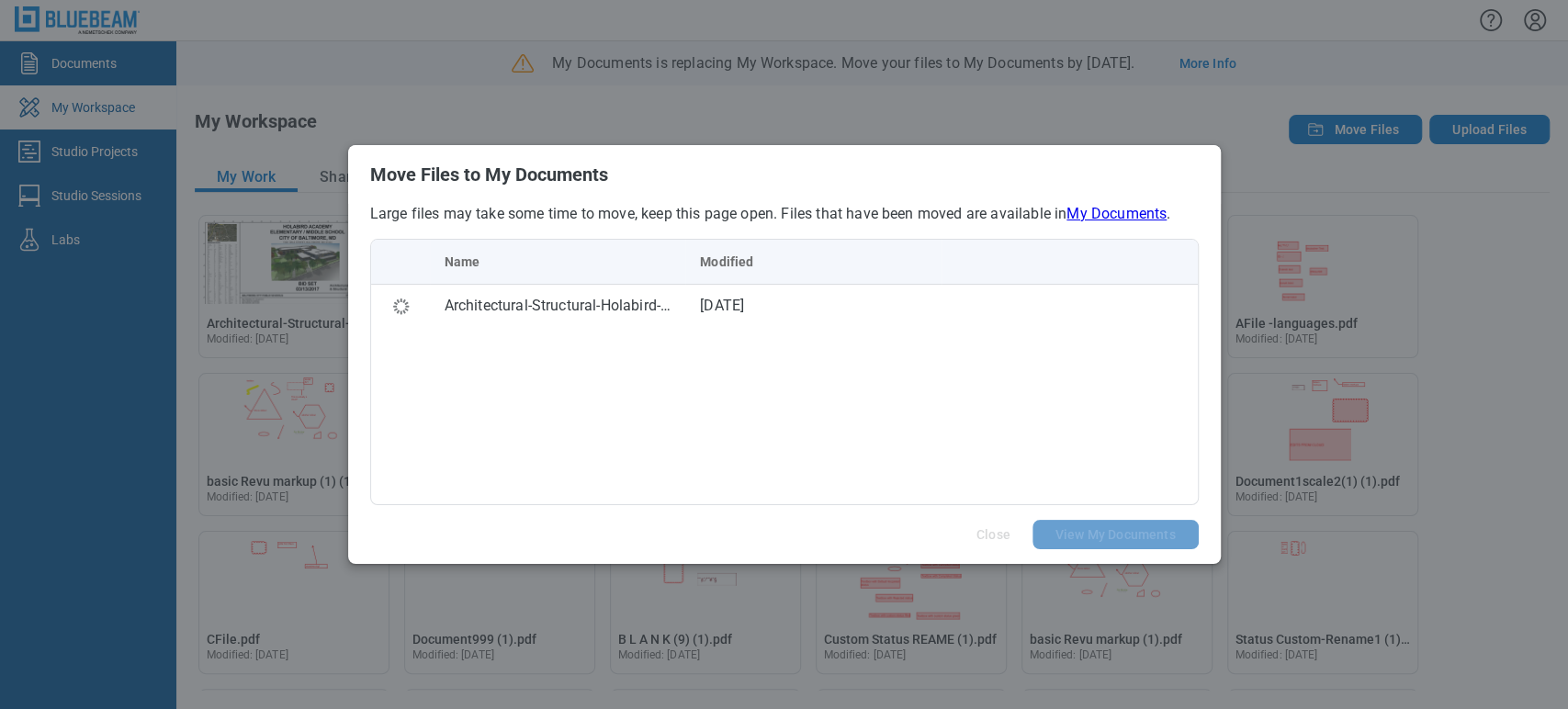
click at [570, 402] on div "Name Modified Architectural-Structural-Holabird-Bid-Set-Drawings.pdf 11 Aug 2025" at bounding box center [784, 371] width 829 height 266
